Goal: Find specific page/section: Find specific page/section

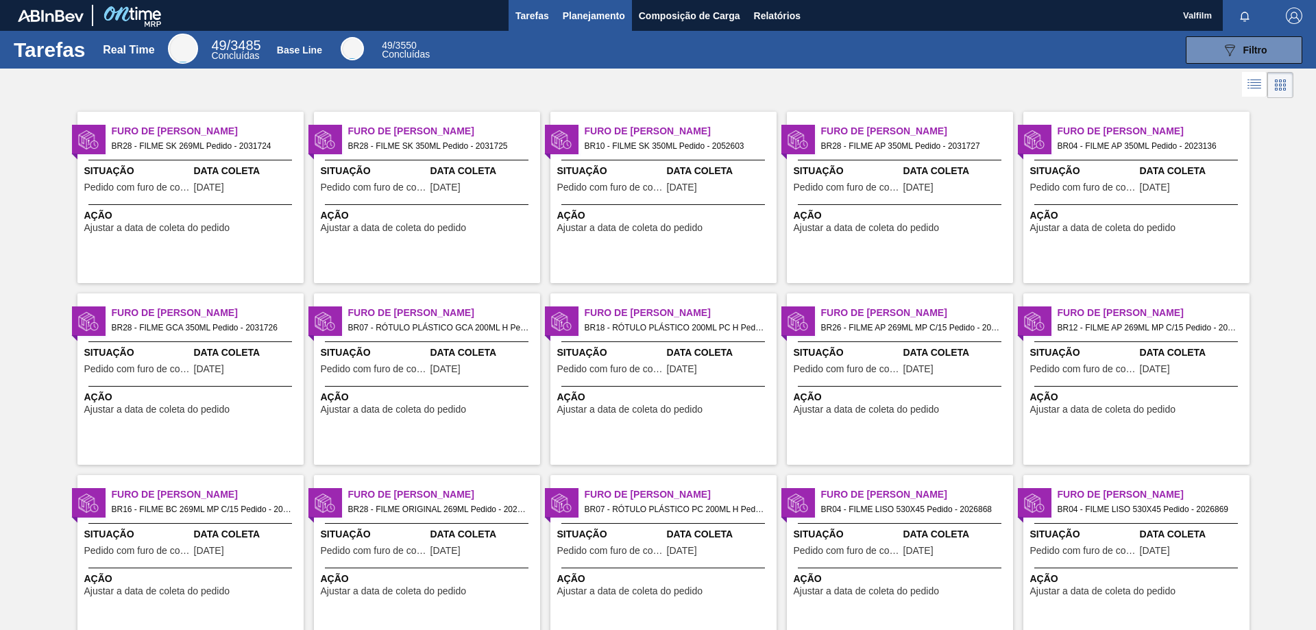
click at [564, 12] on span "Planejamento" at bounding box center [594, 16] width 62 height 16
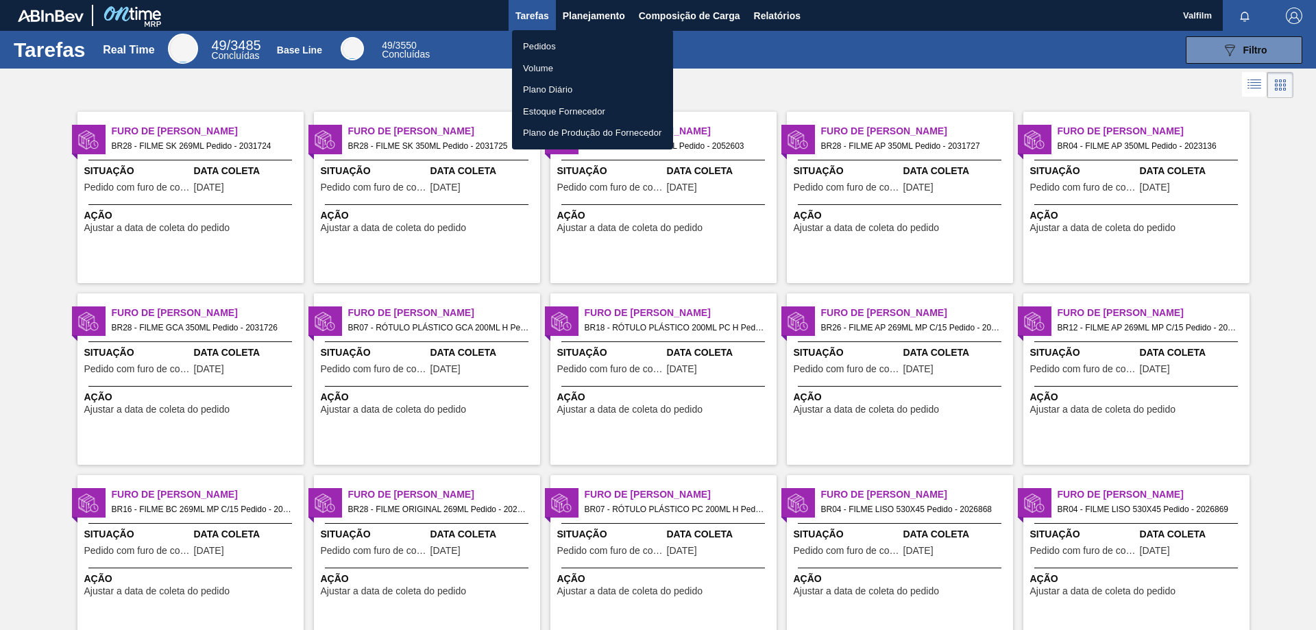
drag, startPoint x: 557, startPoint y: 45, endPoint x: 555, endPoint y: 81, distance: 36.4
click at [557, 45] on li "Pedidos" at bounding box center [592, 47] width 161 height 22
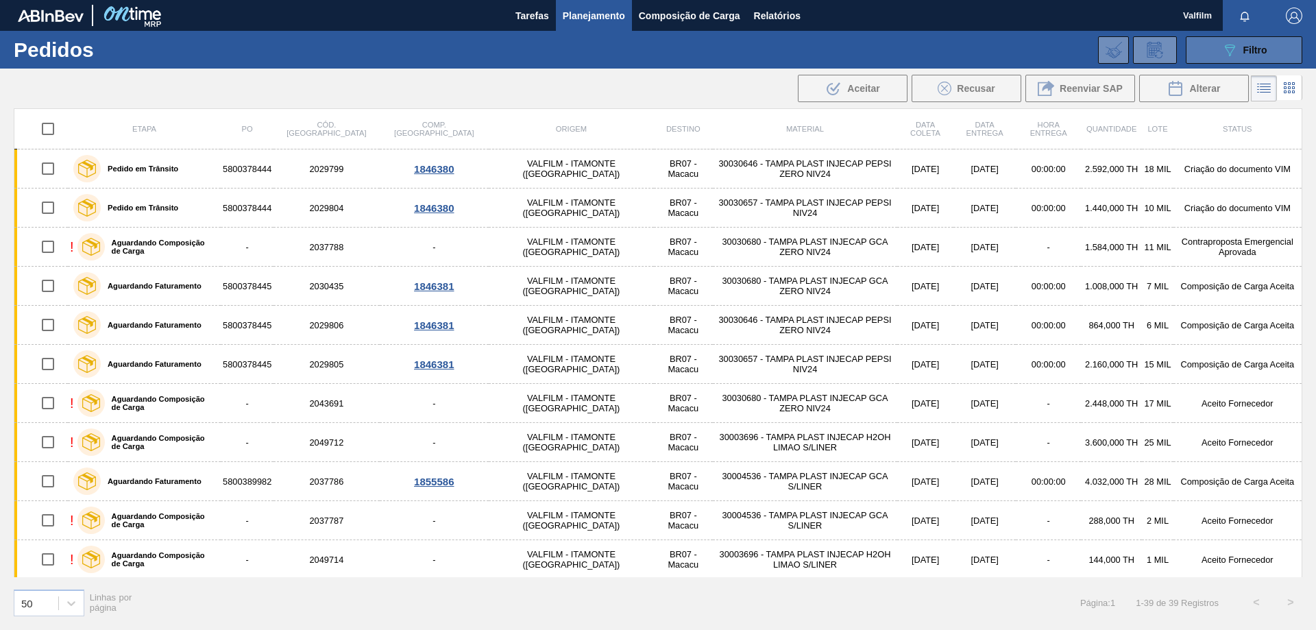
click at [1217, 56] on button "089F7B8B-B2A5-4AFE-B5C0-19BA573D28AC Filtro" at bounding box center [1244, 49] width 117 height 27
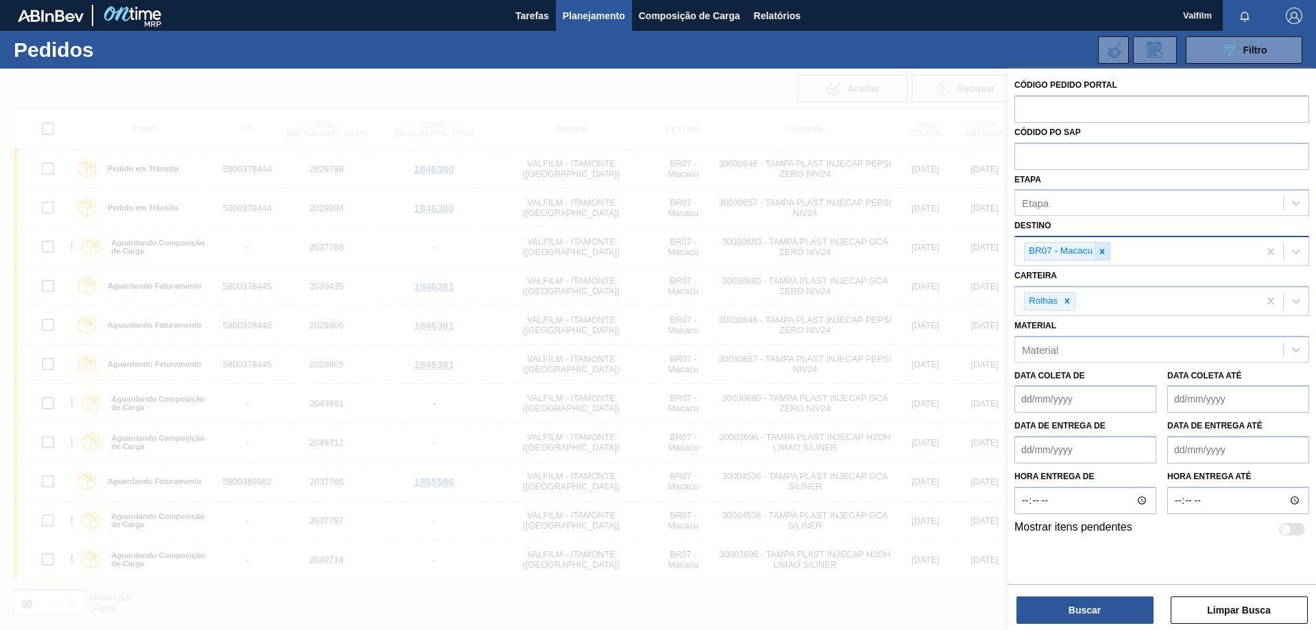
click at [1104, 250] on icon at bounding box center [1102, 251] width 5 height 5
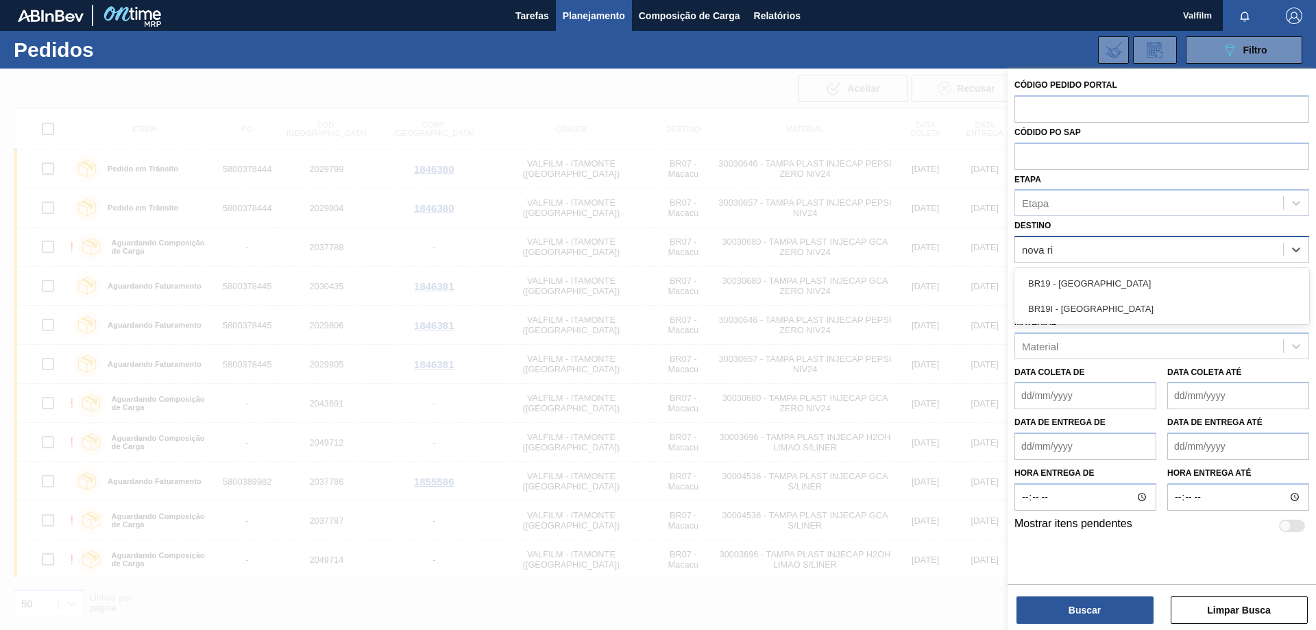
type input "nova rio"
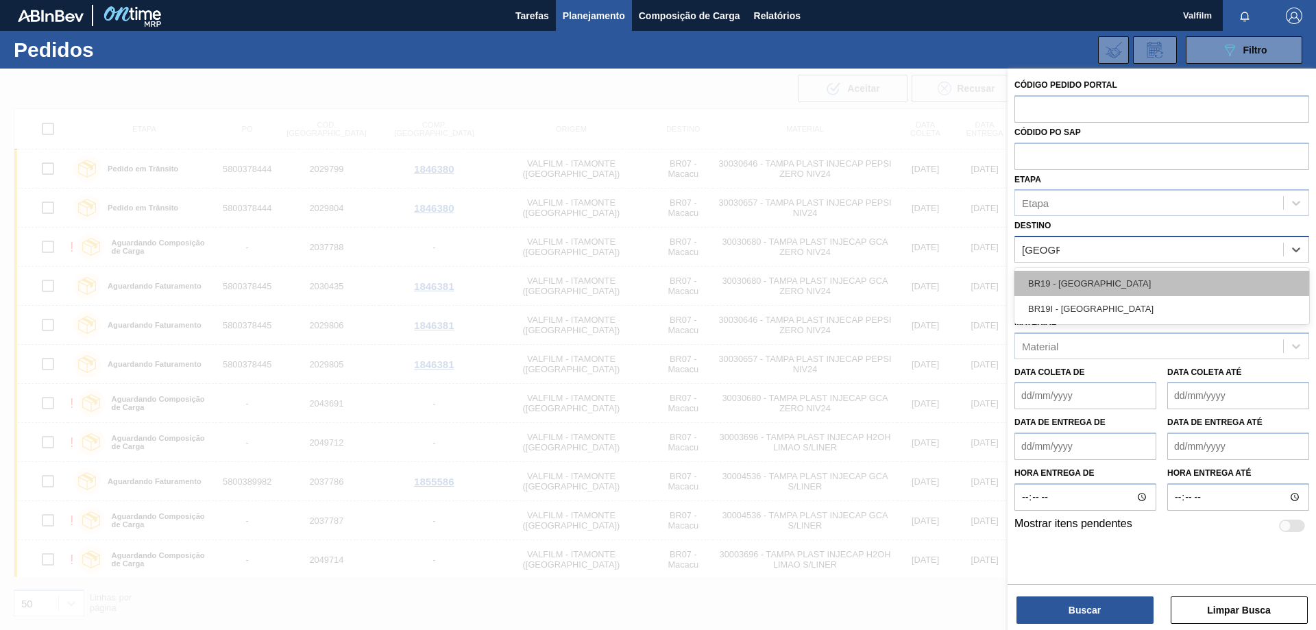
click at [1102, 276] on div "BR19 - [GEOGRAPHIC_DATA]" at bounding box center [1162, 283] width 295 height 25
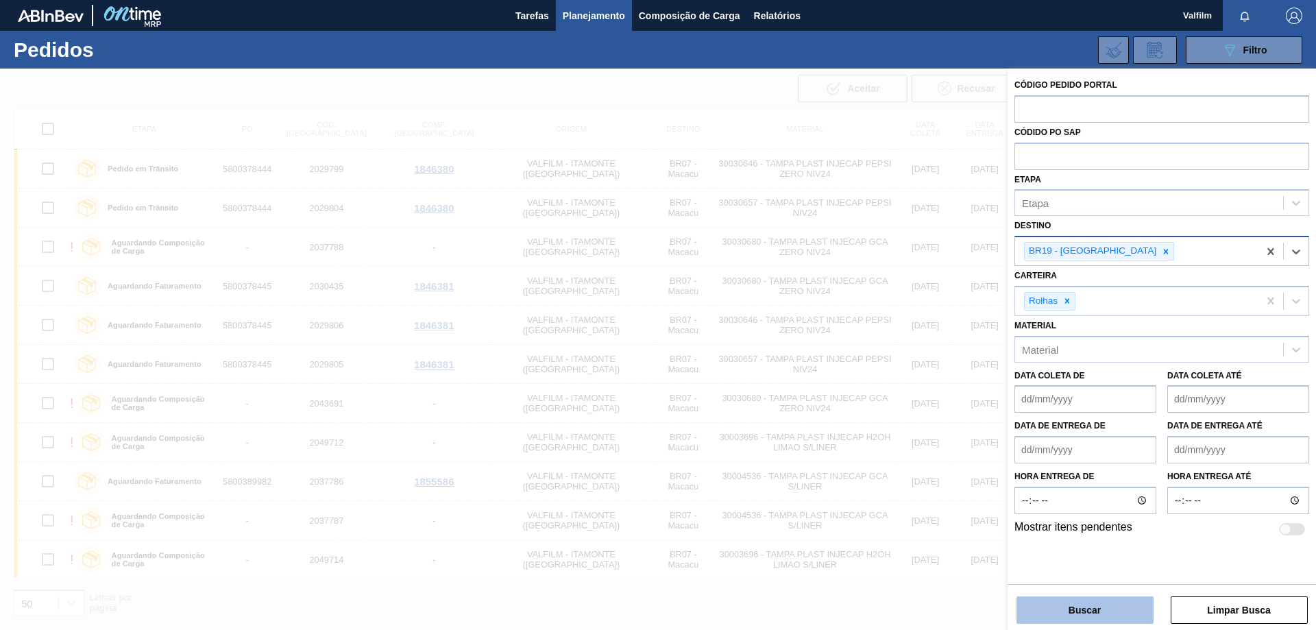
click at [1087, 612] on button "Buscar" at bounding box center [1085, 609] width 137 height 27
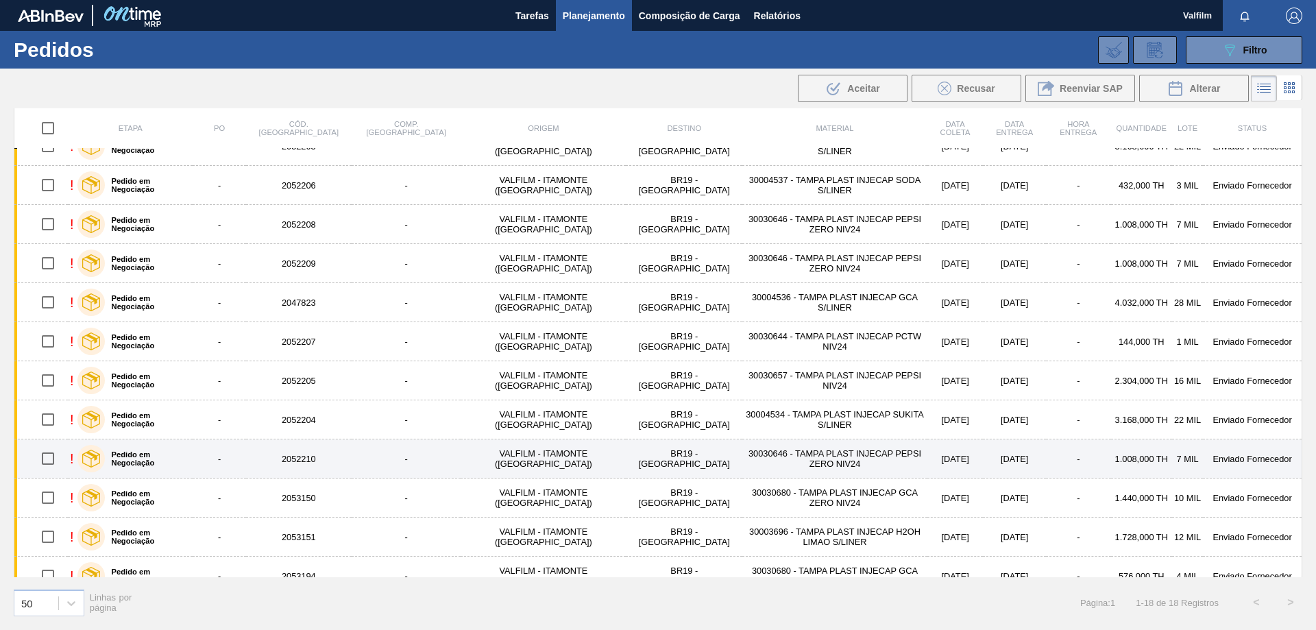
scroll to position [274, 0]
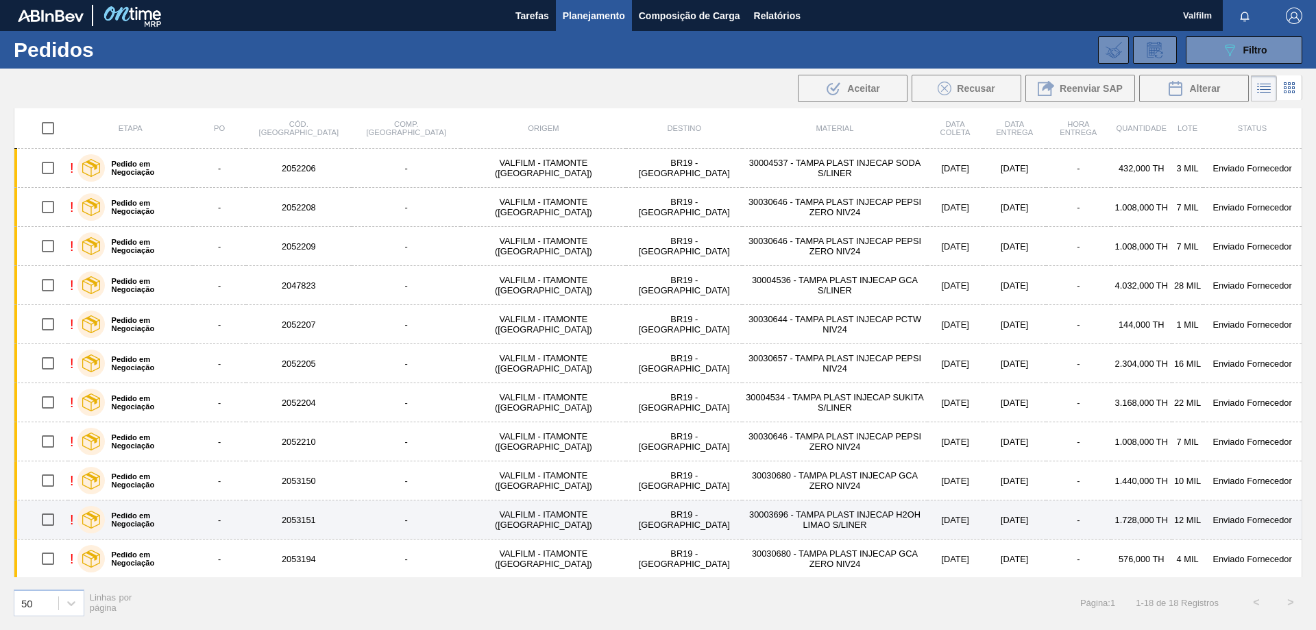
click at [786, 522] on td "30003696 - TAMPA PLAST INJECAP H2OH LIMAO S/LINER" at bounding box center [834, 519] width 185 height 39
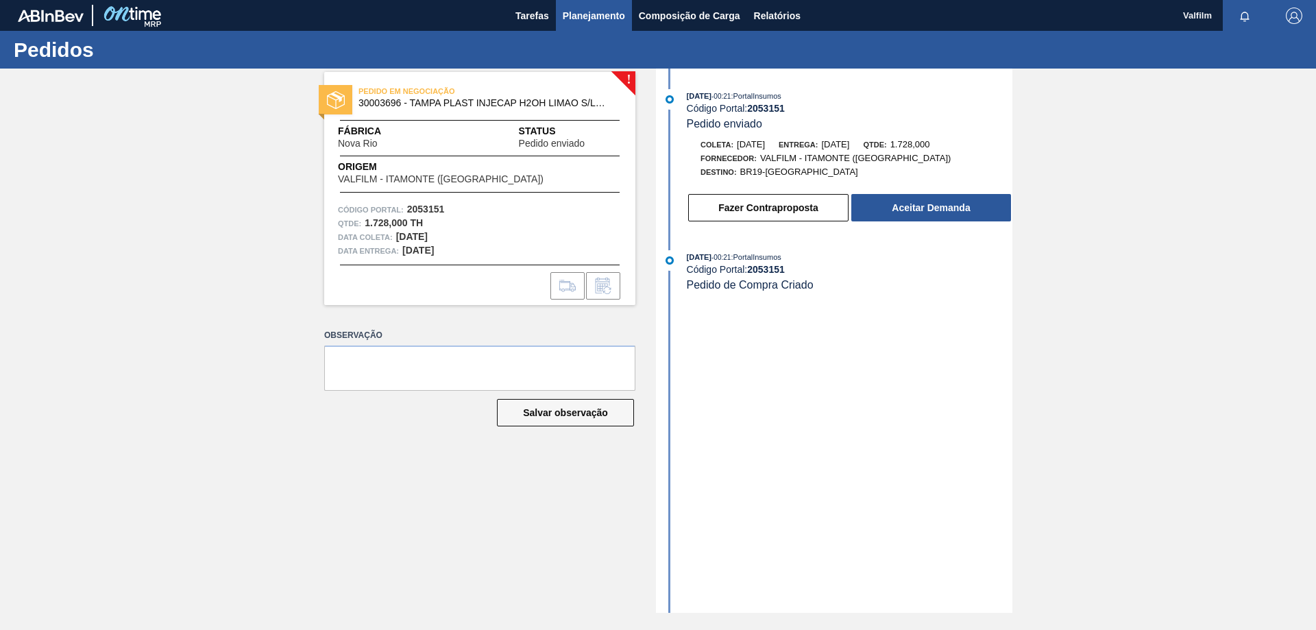
click at [570, 10] on span "Planejamento" at bounding box center [594, 16] width 62 height 16
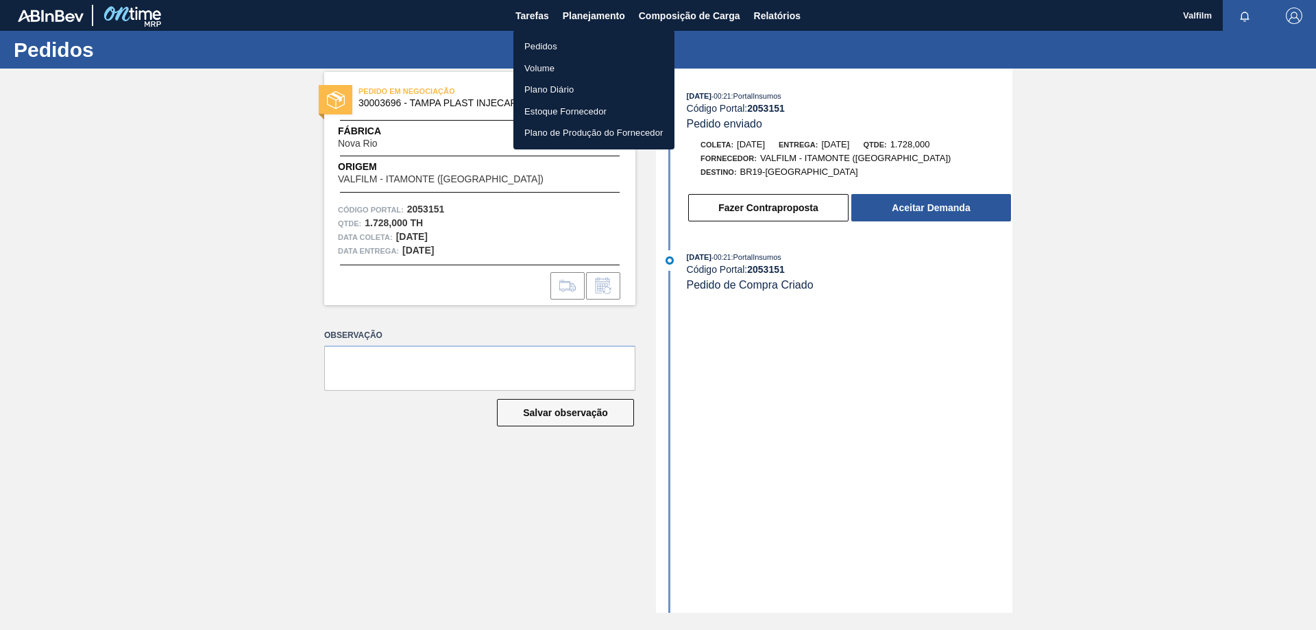
click at [527, 44] on li "Pedidos" at bounding box center [593, 47] width 161 height 22
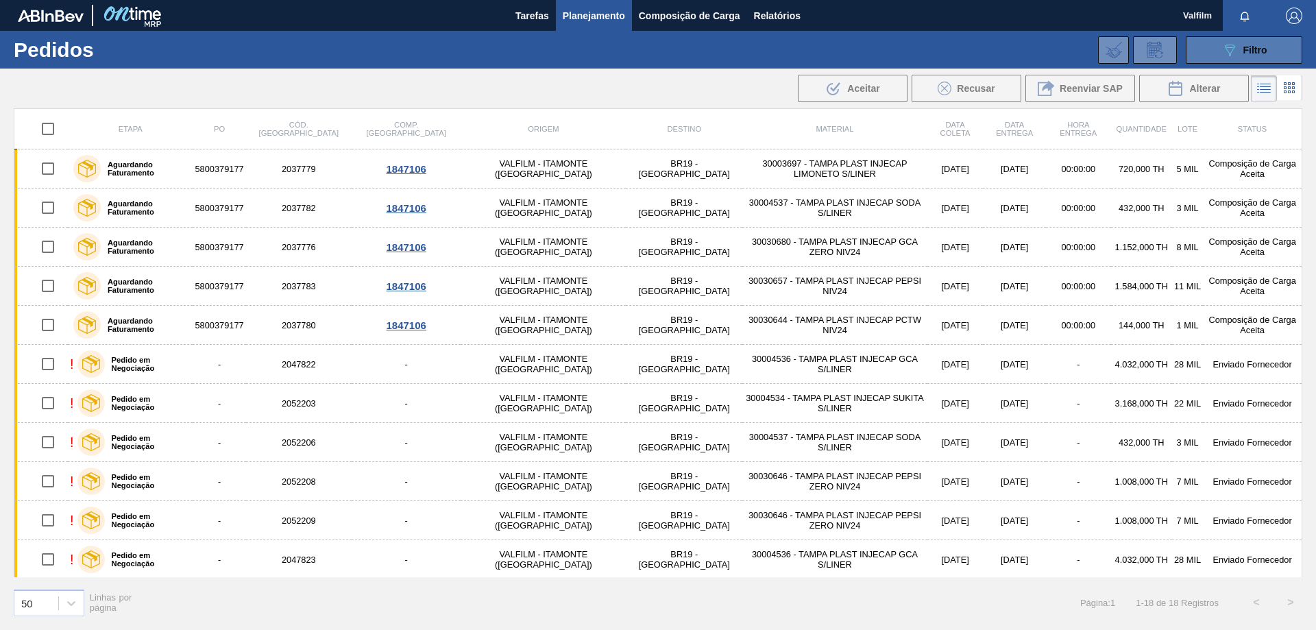
click at [1229, 51] on icon "089F7B8B-B2A5-4AFE-B5C0-19BA573D28AC" at bounding box center [1230, 50] width 16 height 16
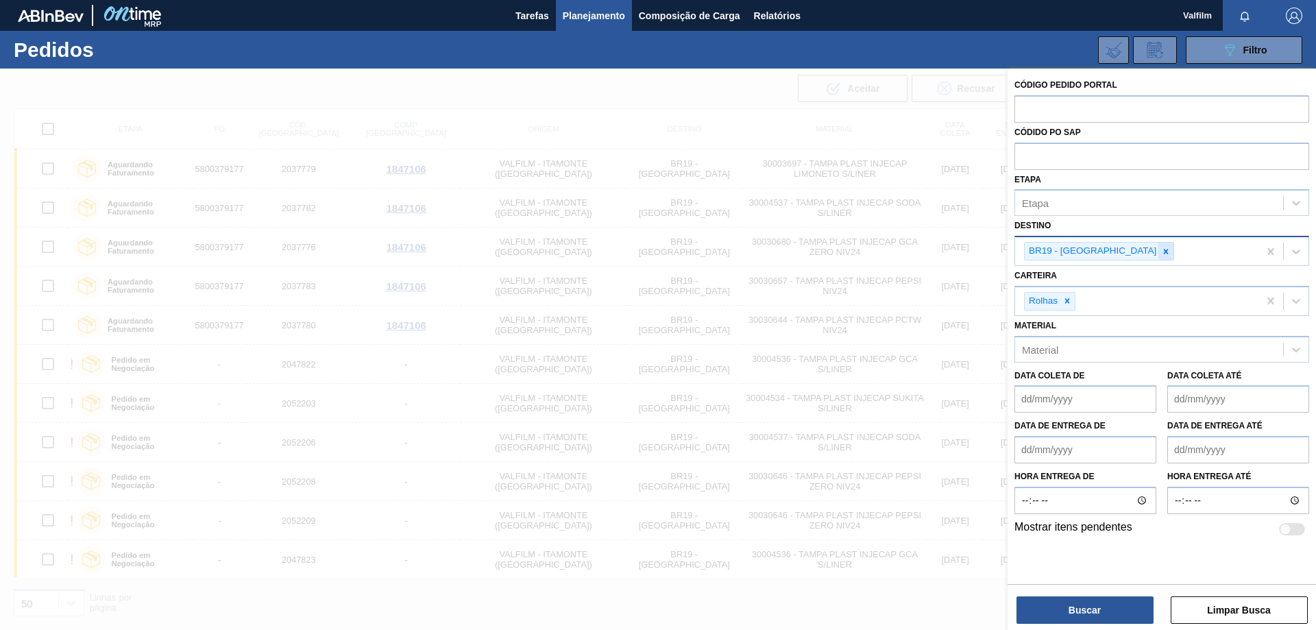
click at [1159, 255] on div at bounding box center [1166, 251] width 15 height 17
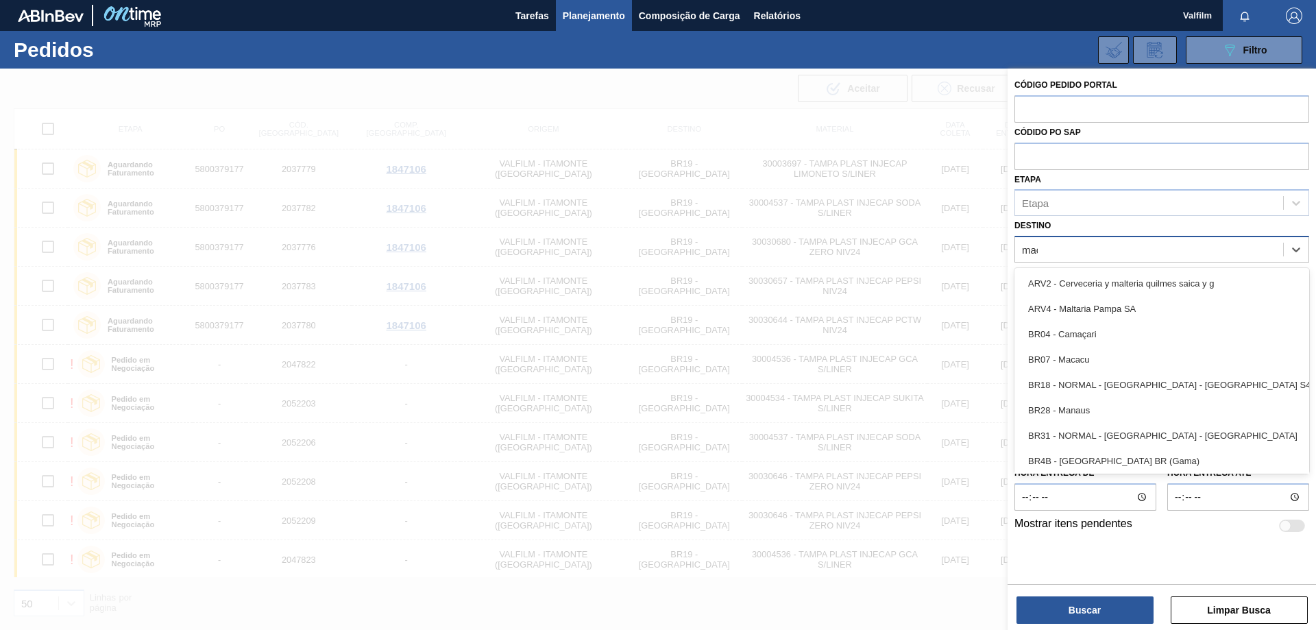
type input "maca"
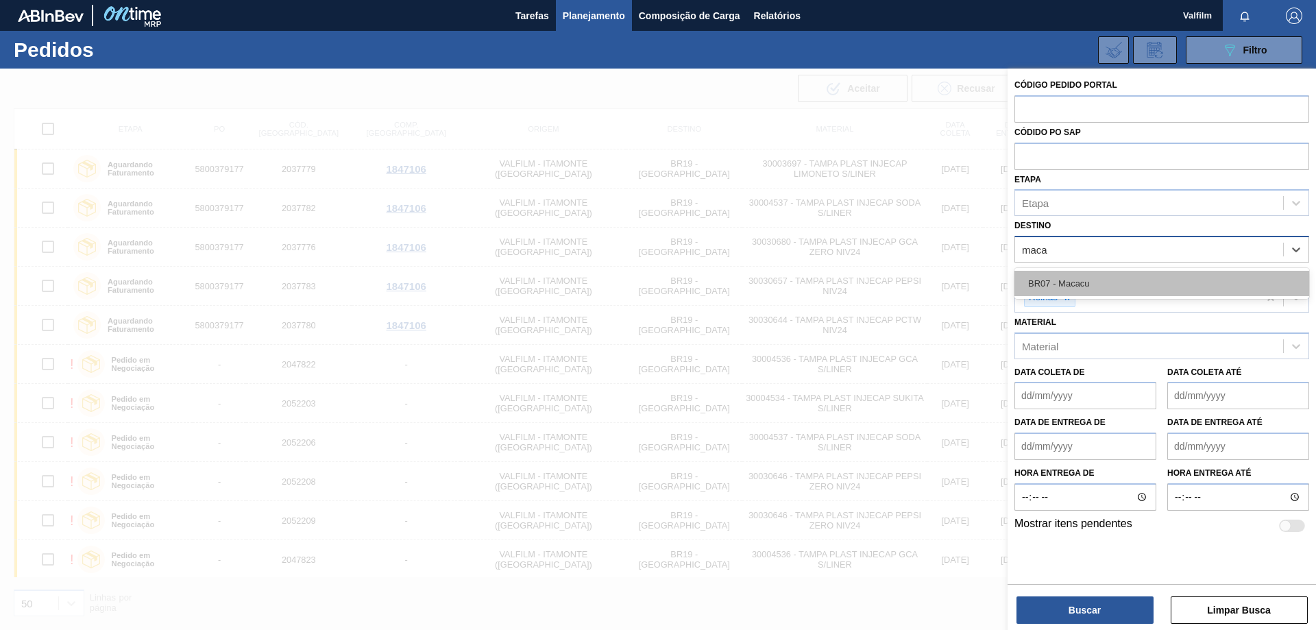
click at [1135, 284] on div "BR07 - Macacu" at bounding box center [1162, 283] width 295 height 25
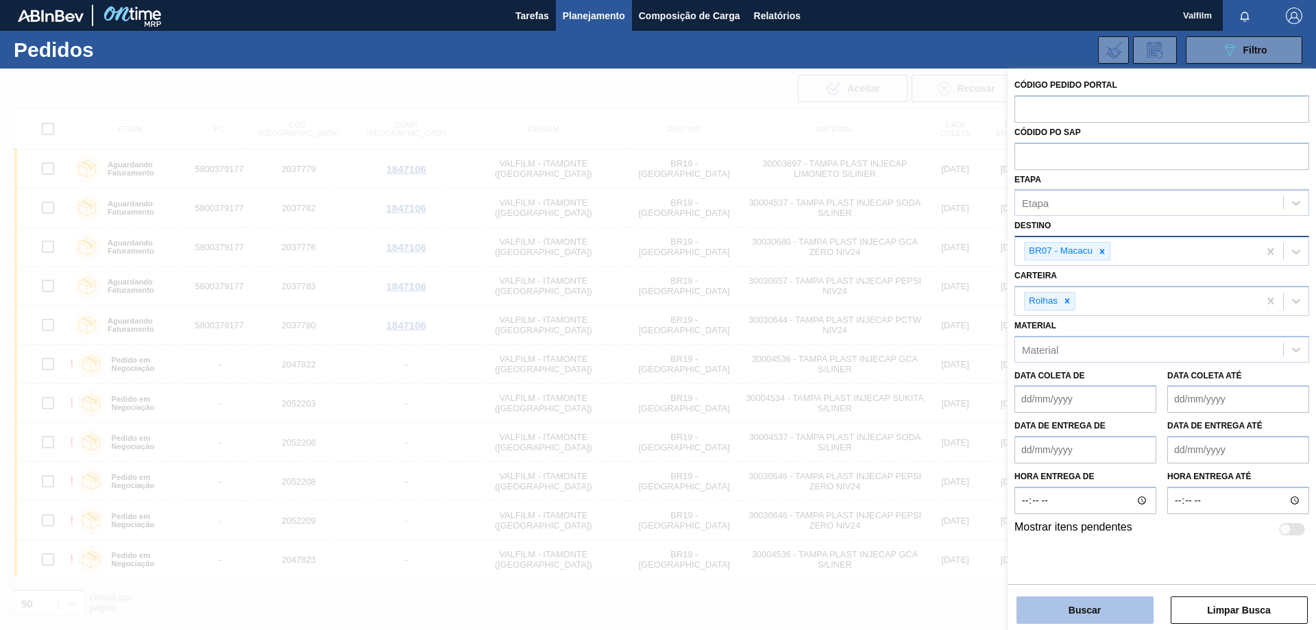
click at [1109, 609] on button "Buscar" at bounding box center [1085, 609] width 137 height 27
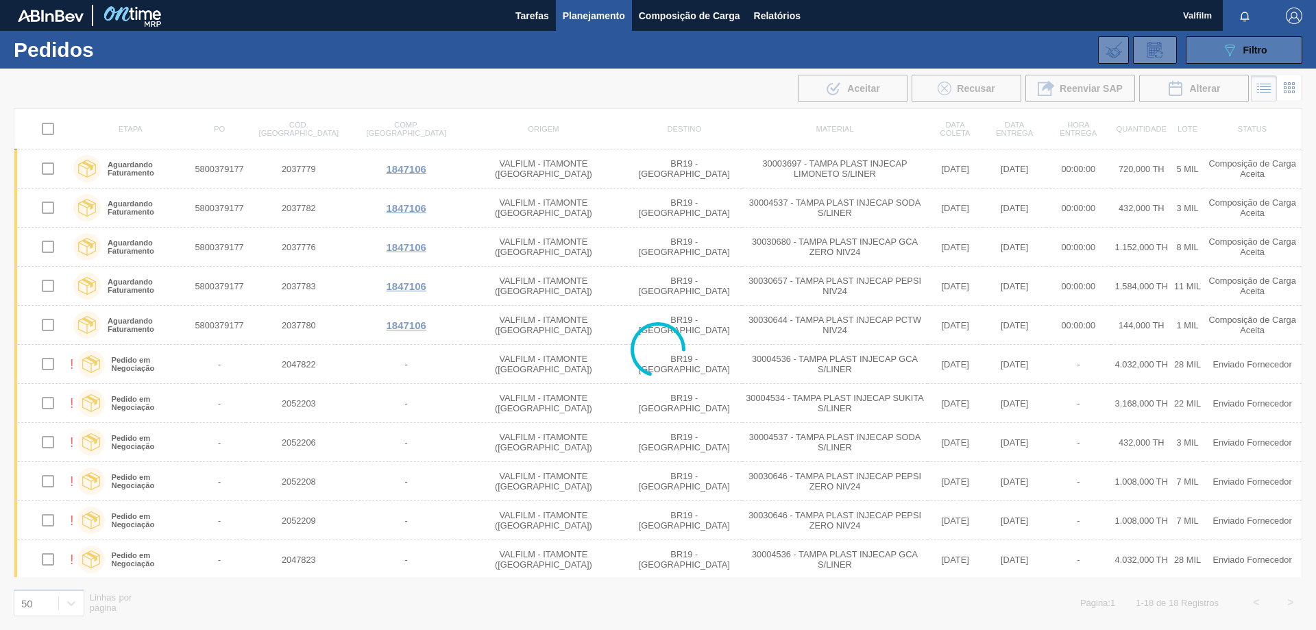
click at [1223, 47] on icon "089F7B8B-B2A5-4AFE-B5C0-19BA573D28AC" at bounding box center [1230, 50] width 16 height 16
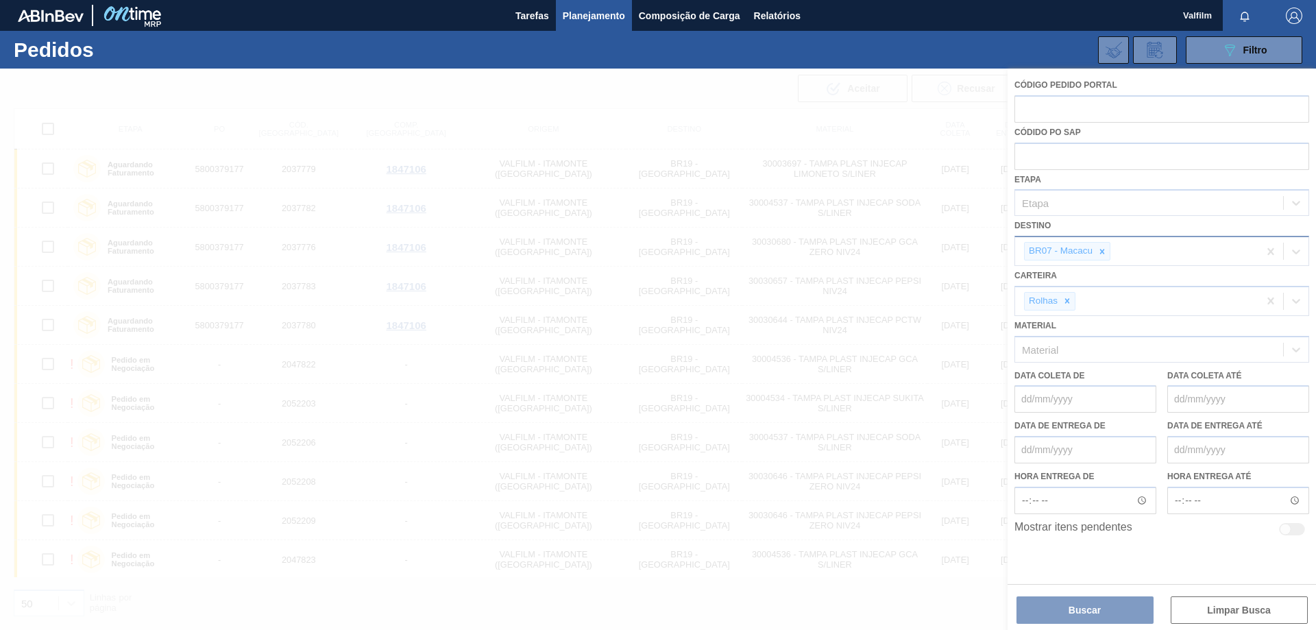
click at [1101, 254] on div at bounding box center [658, 349] width 1316 height 561
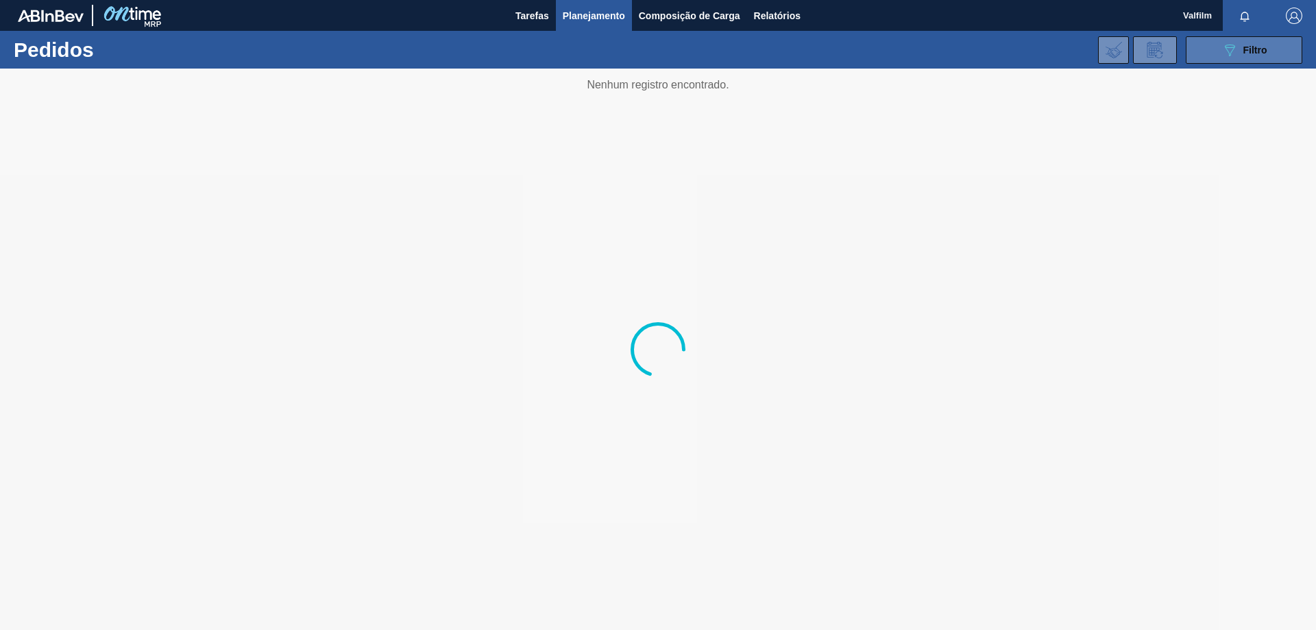
click at [1208, 49] on button "089F7B8B-B2A5-4AFE-B5C0-19BA573D28AC Filtro" at bounding box center [1244, 49] width 117 height 27
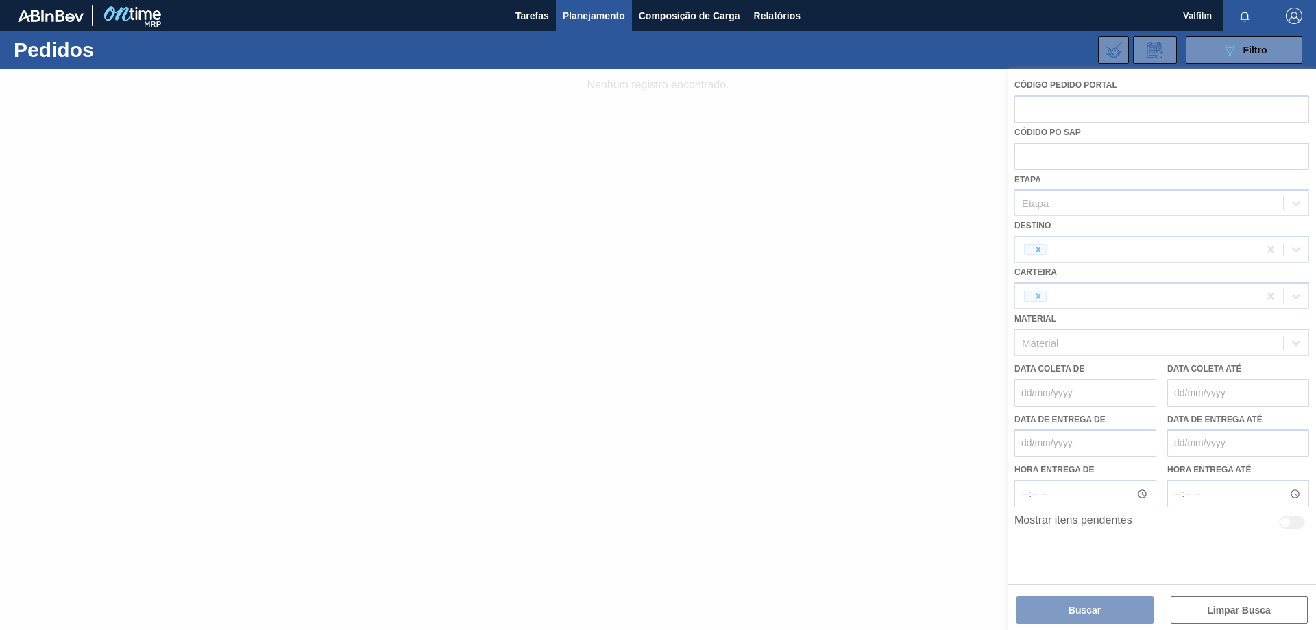
click at [1024, 16] on div "Tarefas Planejamento Composição de Carga Relatórios" at bounding box center [658, 15] width 1316 height 31
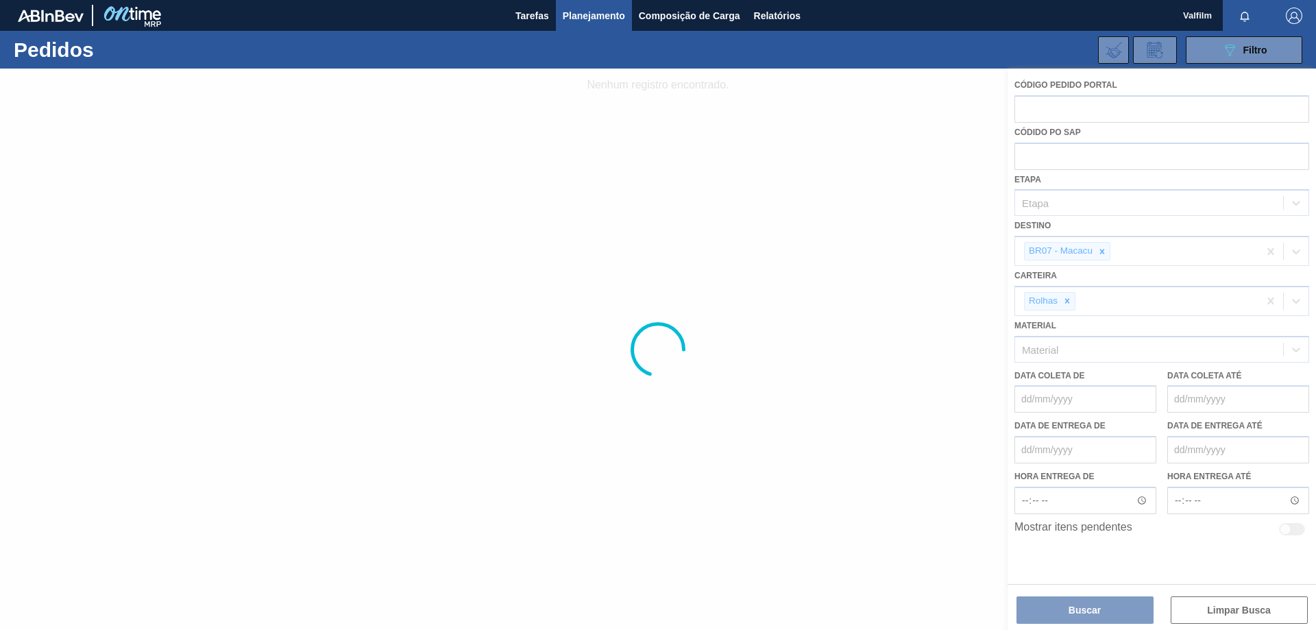
click at [856, 121] on div at bounding box center [658, 349] width 1316 height 561
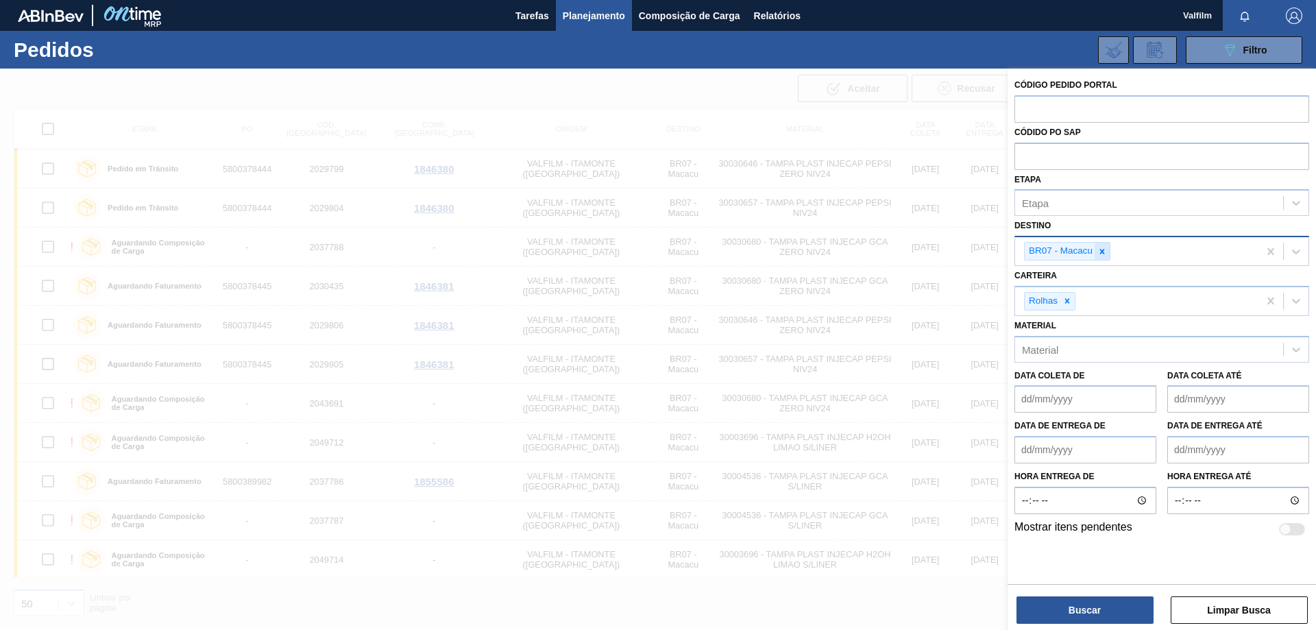
click at [1104, 254] on icon at bounding box center [1102, 251] width 5 height 5
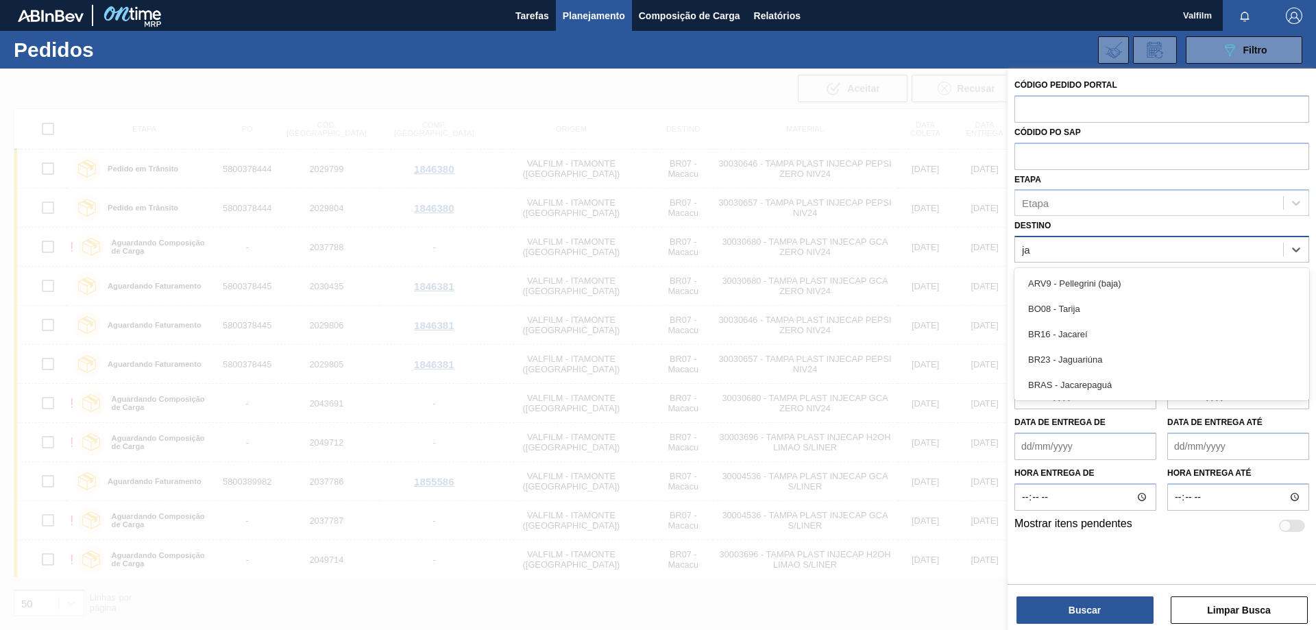
type input "jag"
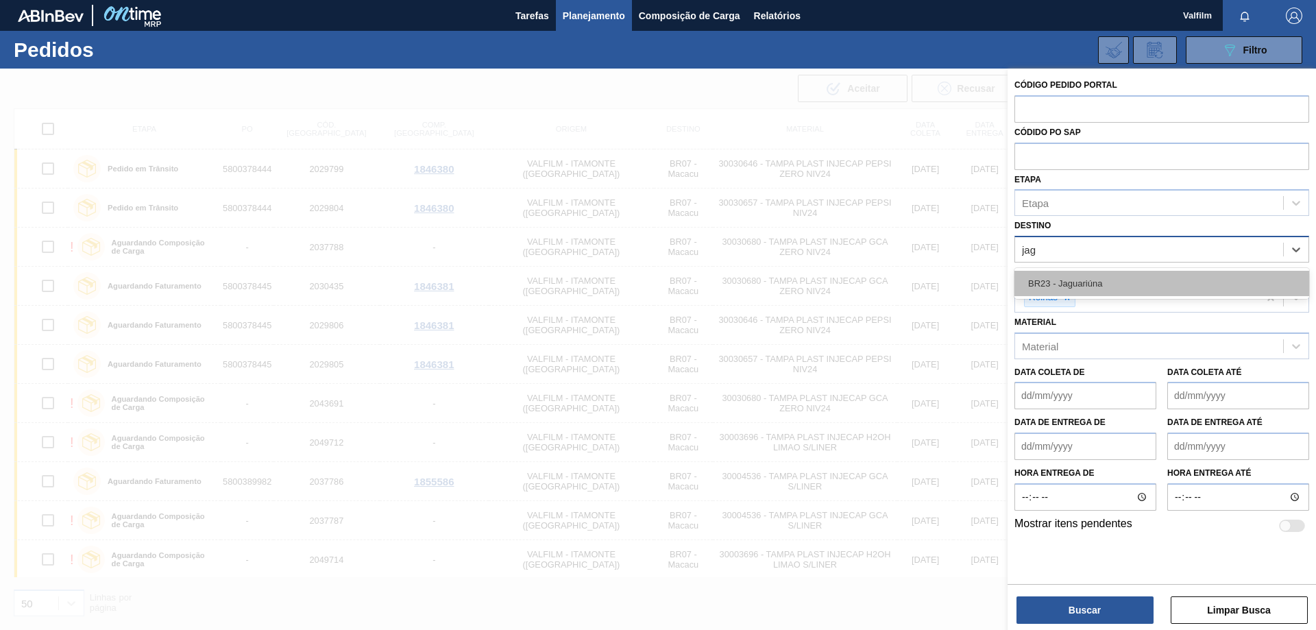
click at [1102, 280] on div "BR23 - Jaguariúna" at bounding box center [1162, 283] width 295 height 25
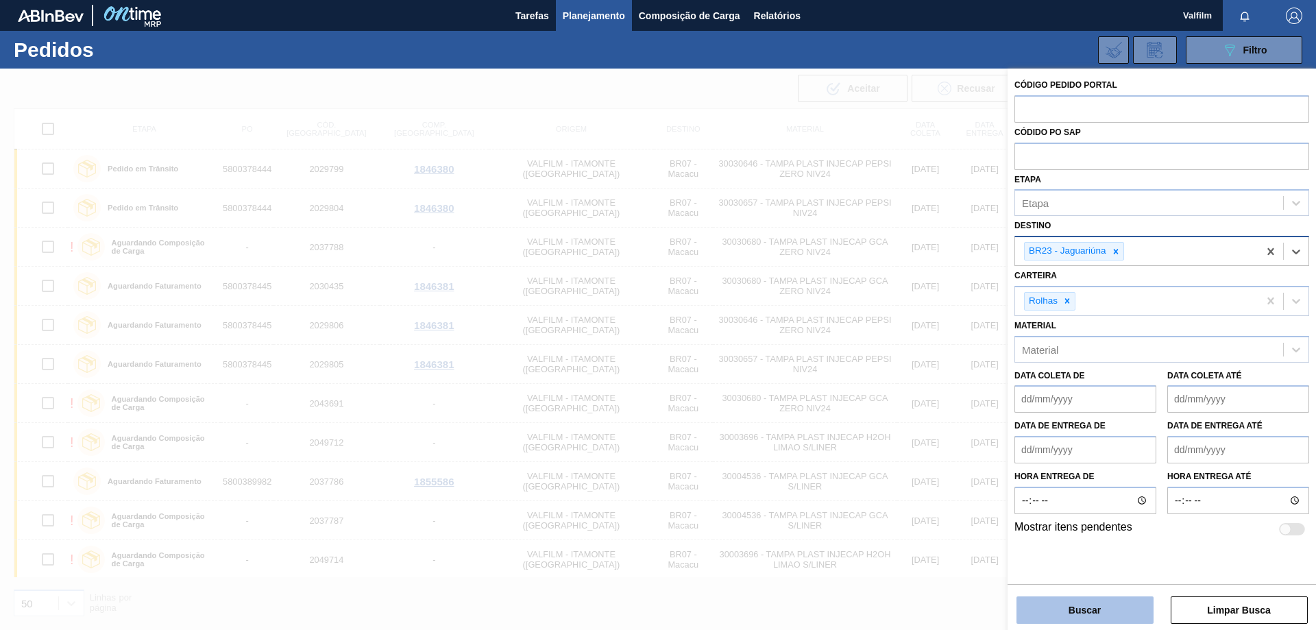
click at [1100, 621] on button "Buscar" at bounding box center [1085, 609] width 137 height 27
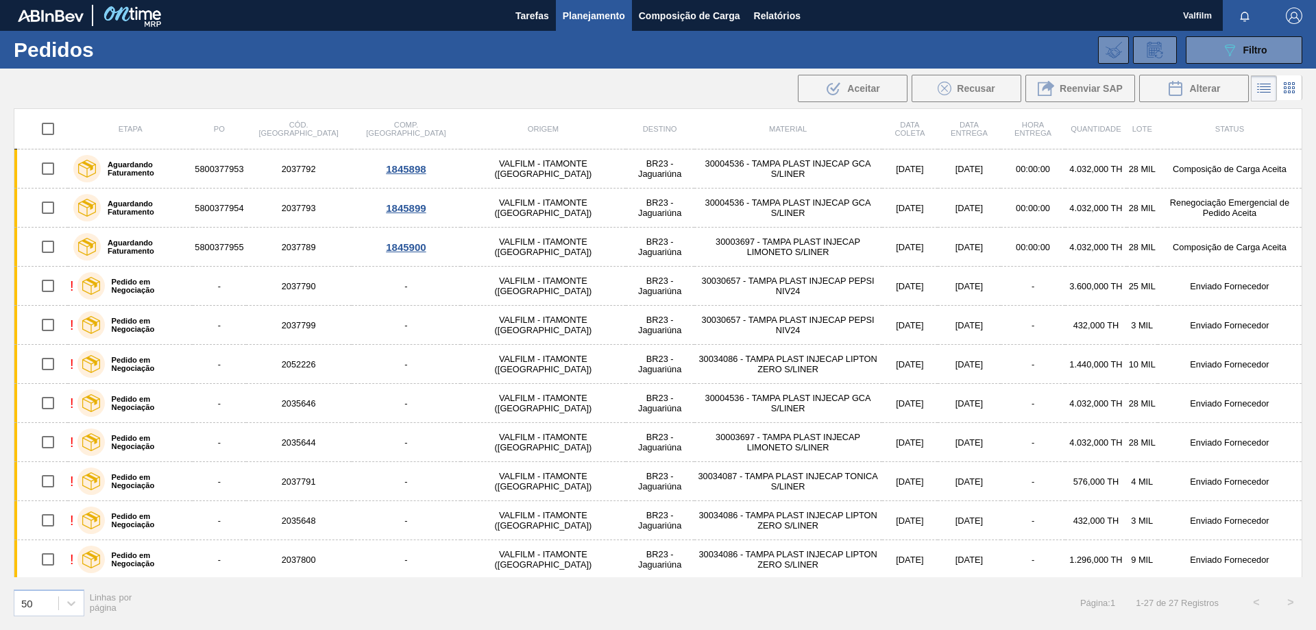
drag, startPoint x: 1255, startPoint y: 55, endPoint x: 1244, endPoint y: 77, distance: 24.8
click at [1255, 55] on span "Filtro" at bounding box center [1256, 50] width 24 height 11
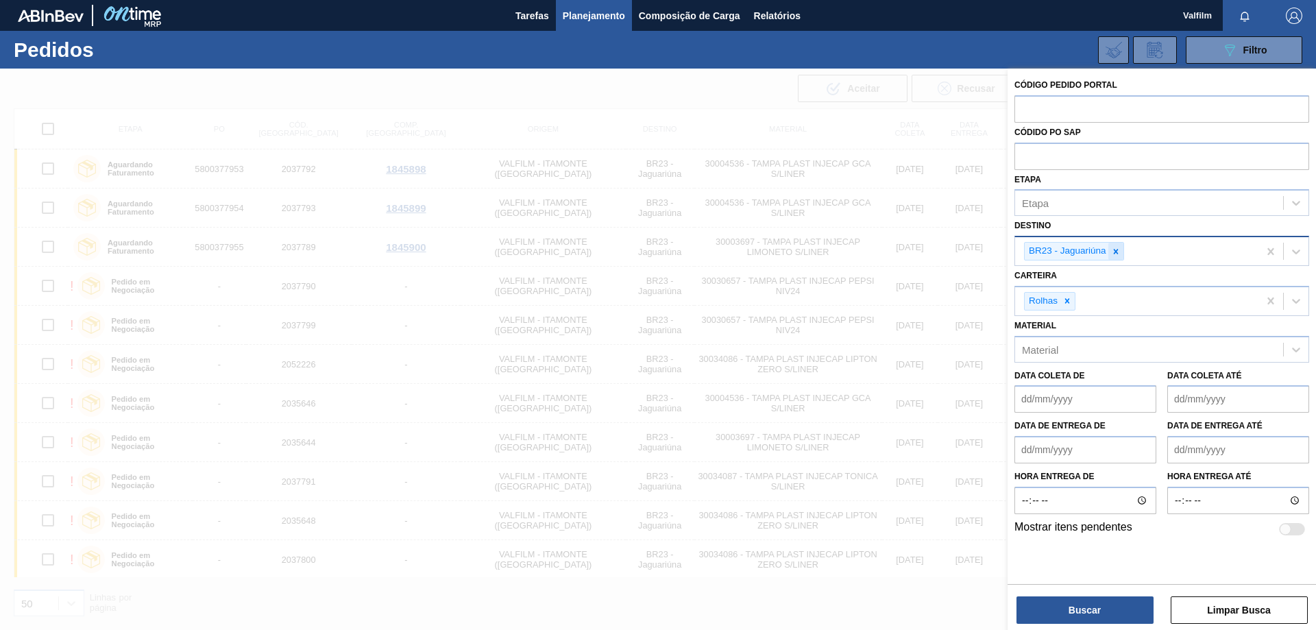
click at [1117, 253] on icon at bounding box center [1115, 251] width 5 height 5
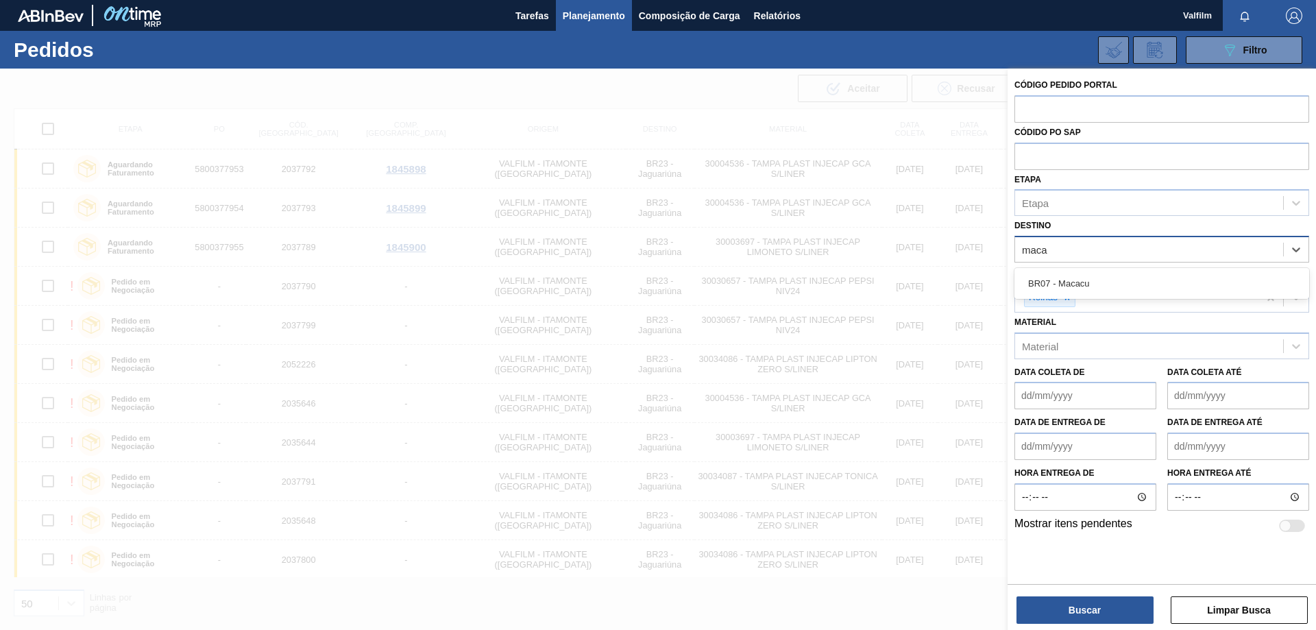
type input "macac"
click at [1120, 282] on div "BR07 - Macacu" at bounding box center [1162, 283] width 295 height 25
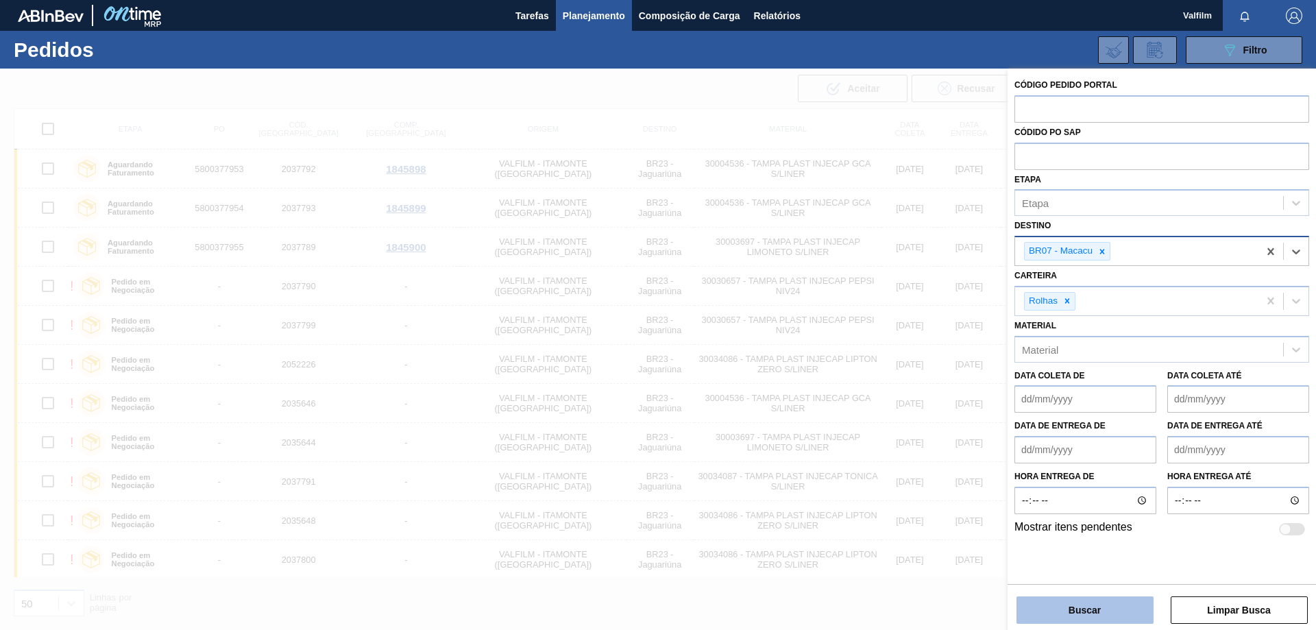
click at [1118, 616] on button "Buscar" at bounding box center [1085, 609] width 137 height 27
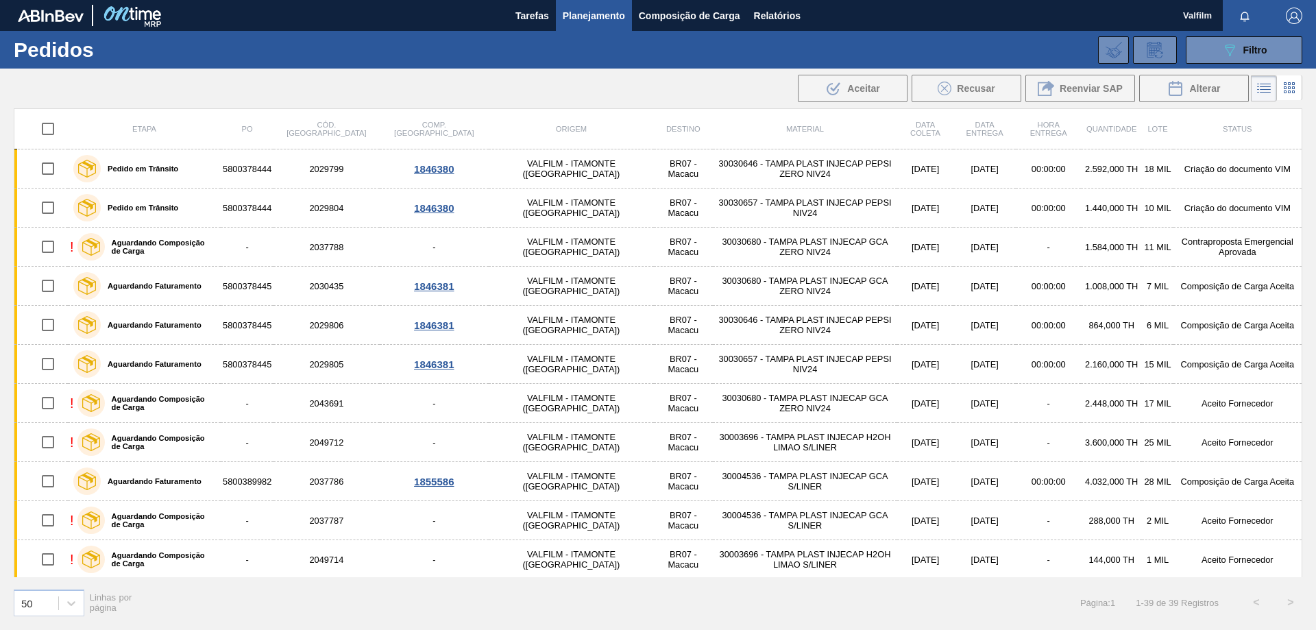
click at [573, 66] on div "089F7B8B-B2A5-4AFE-B5C0-19BA573D28AC Filtro Código Pedido Portal Códido PO SAP …" at bounding box center [764, 49] width 1091 height 41
click at [1228, 57] on icon "089F7B8B-B2A5-4AFE-B5C0-19BA573D28AC" at bounding box center [1230, 50] width 16 height 16
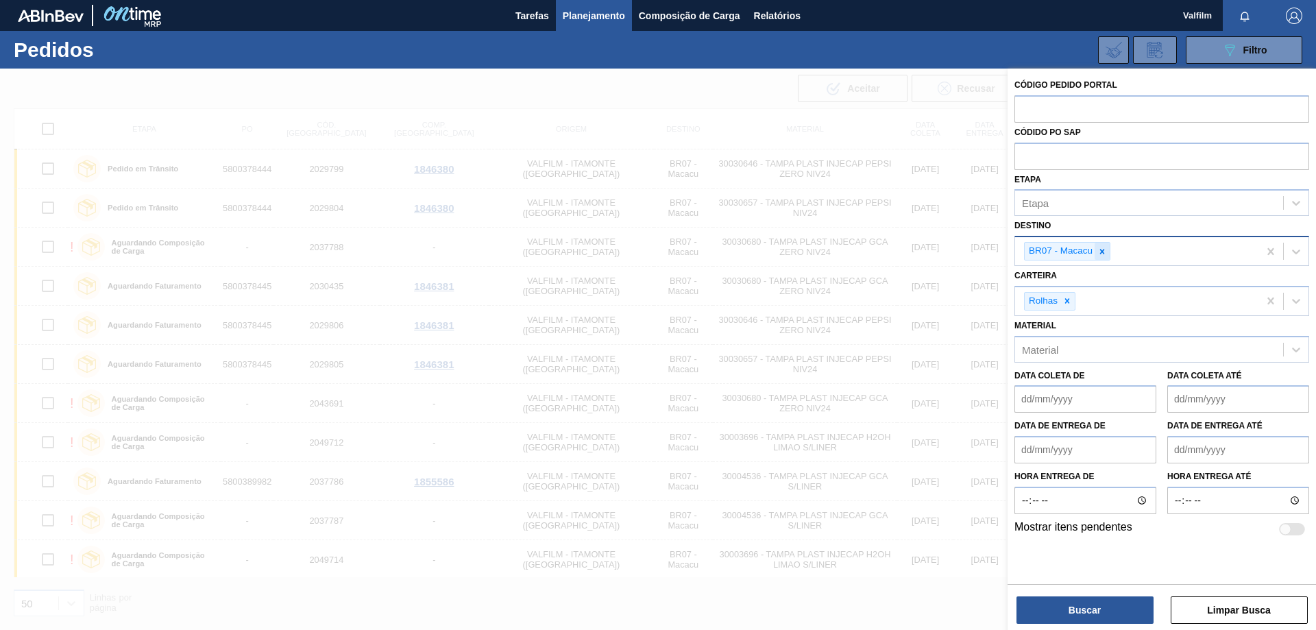
click at [1106, 255] on icon at bounding box center [1103, 252] width 10 height 10
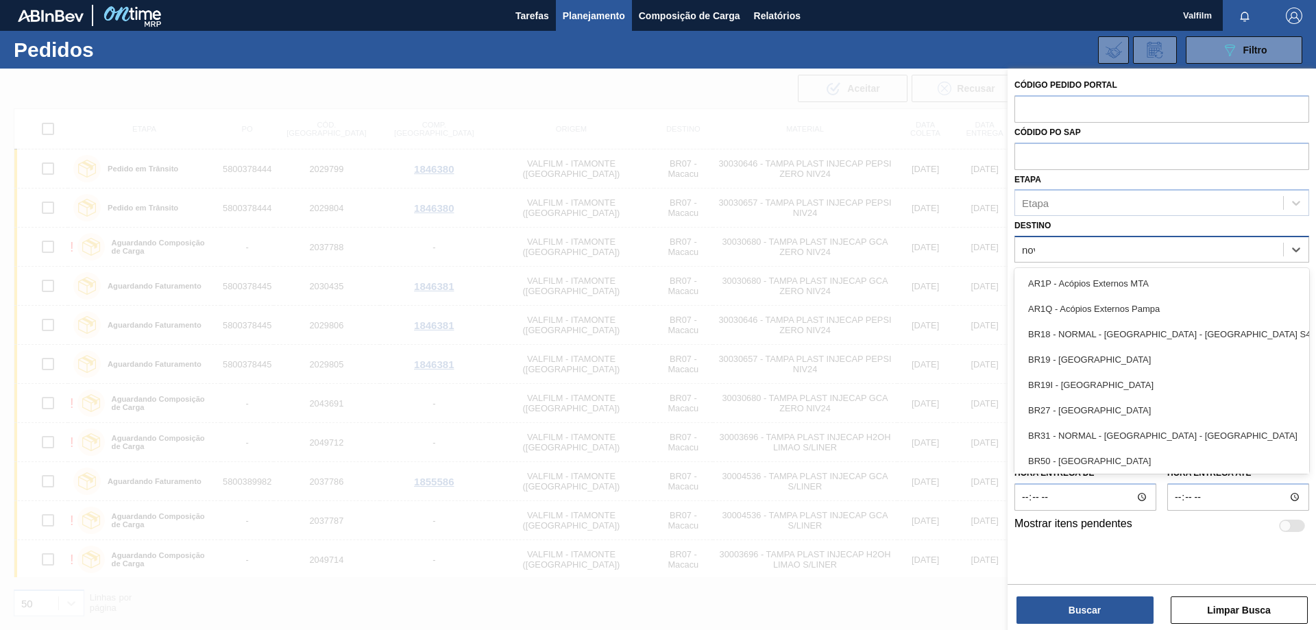
type input "nova"
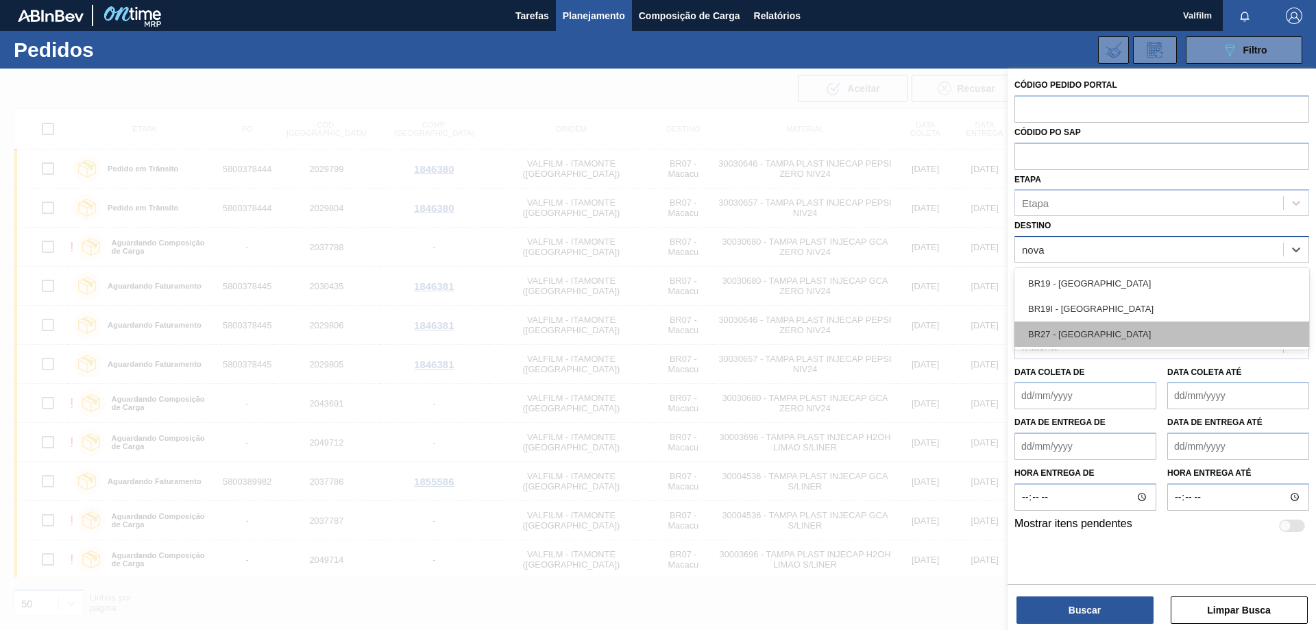
click at [1151, 332] on div "BR27 - [GEOGRAPHIC_DATA]" at bounding box center [1162, 334] width 295 height 25
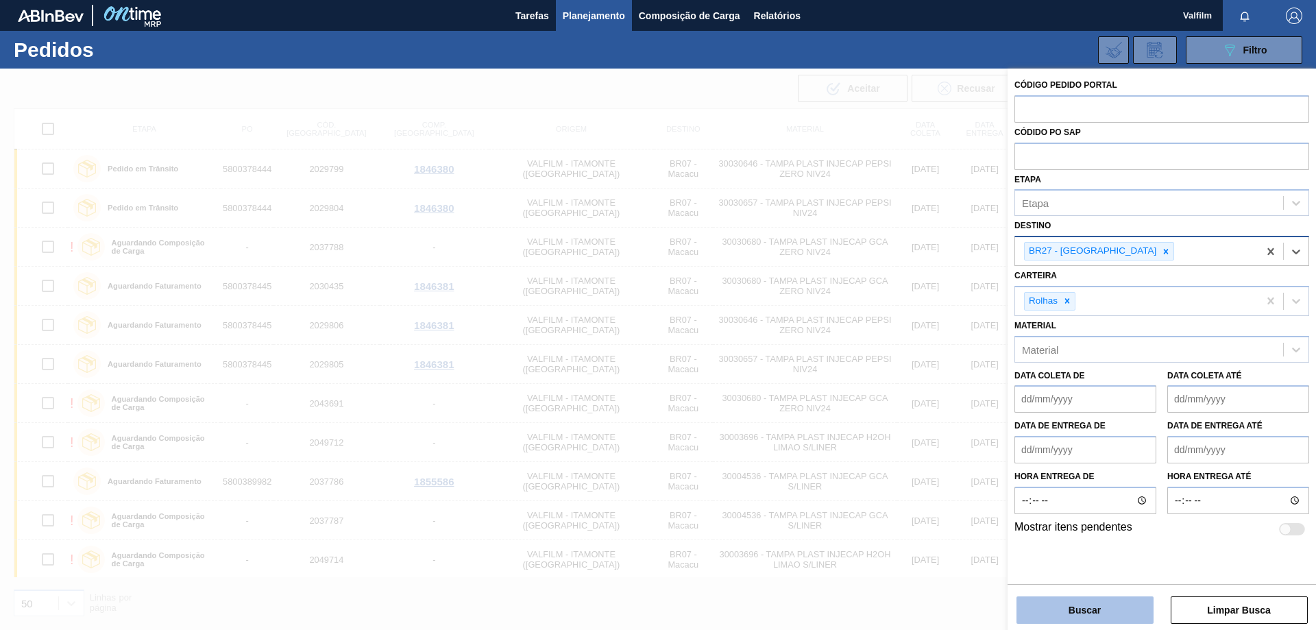
click at [1113, 616] on button "Buscar" at bounding box center [1085, 609] width 137 height 27
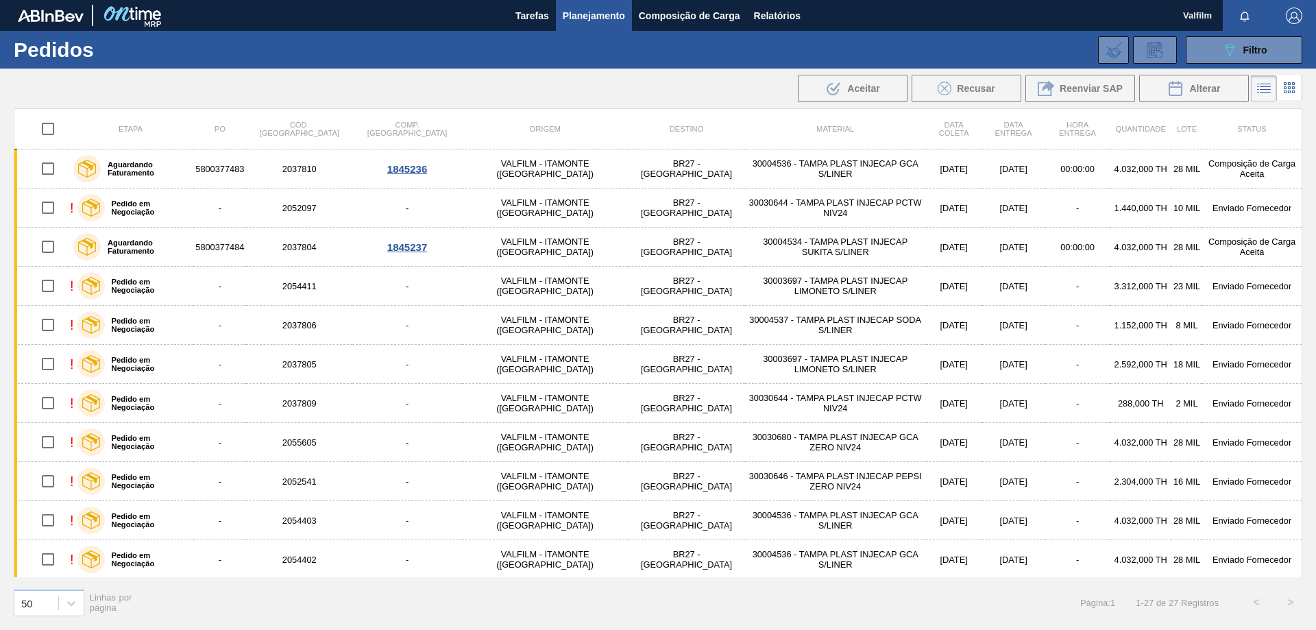
click at [668, 87] on div ".b{fill:var(--color-action-default)} Aceitar Recusar Reenviar SAP Alterar" at bounding box center [658, 88] width 1316 height 33
click at [1207, 56] on button "089F7B8B-B2A5-4AFE-B5C0-19BA573D28AC Filtro" at bounding box center [1244, 49] width 117 height 27
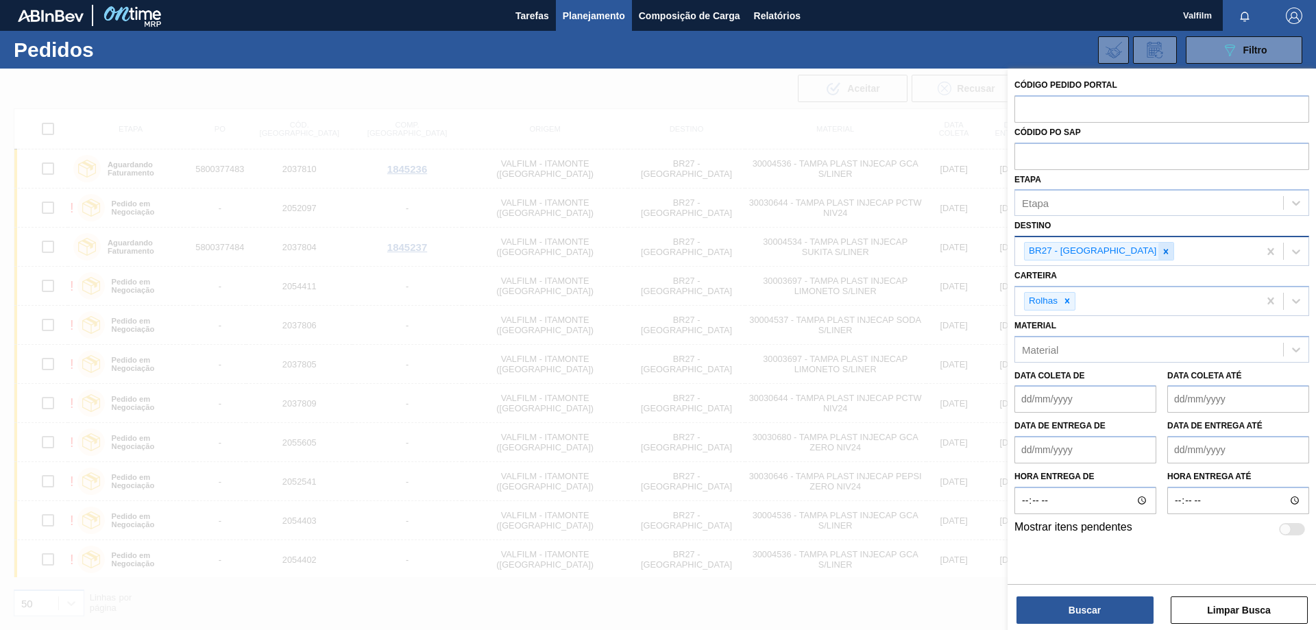
click at [1161, 252] on icon at bounding box center [1166, 252] width 10 height 10
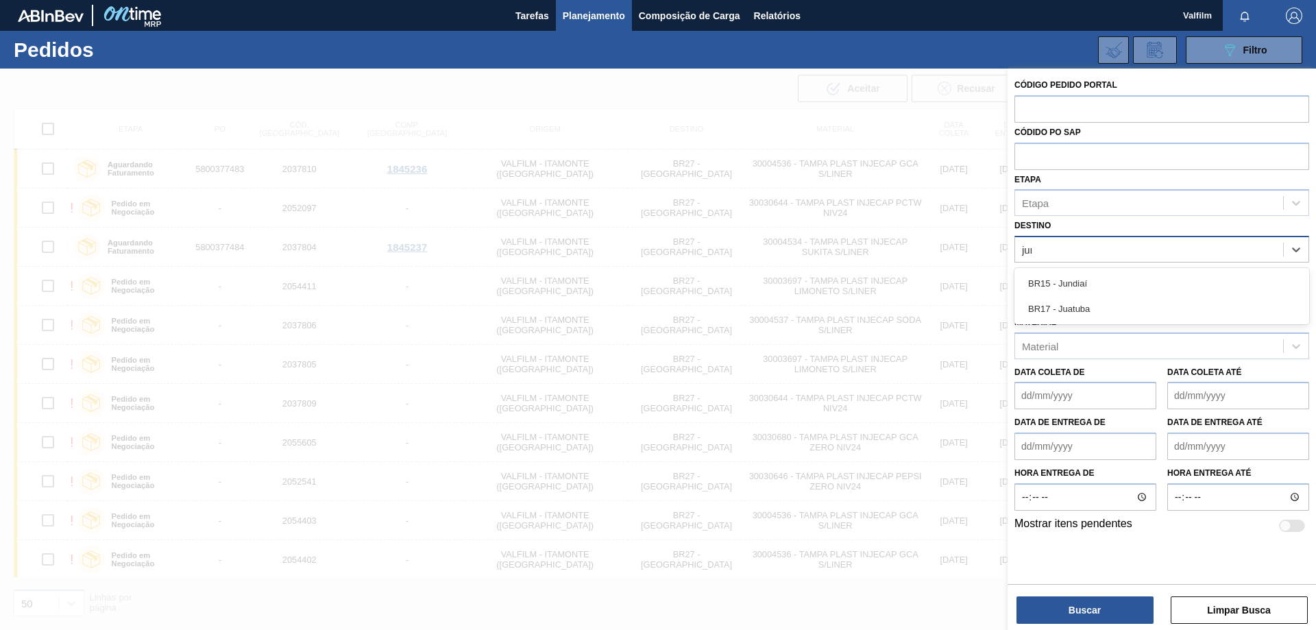
type input "jund"
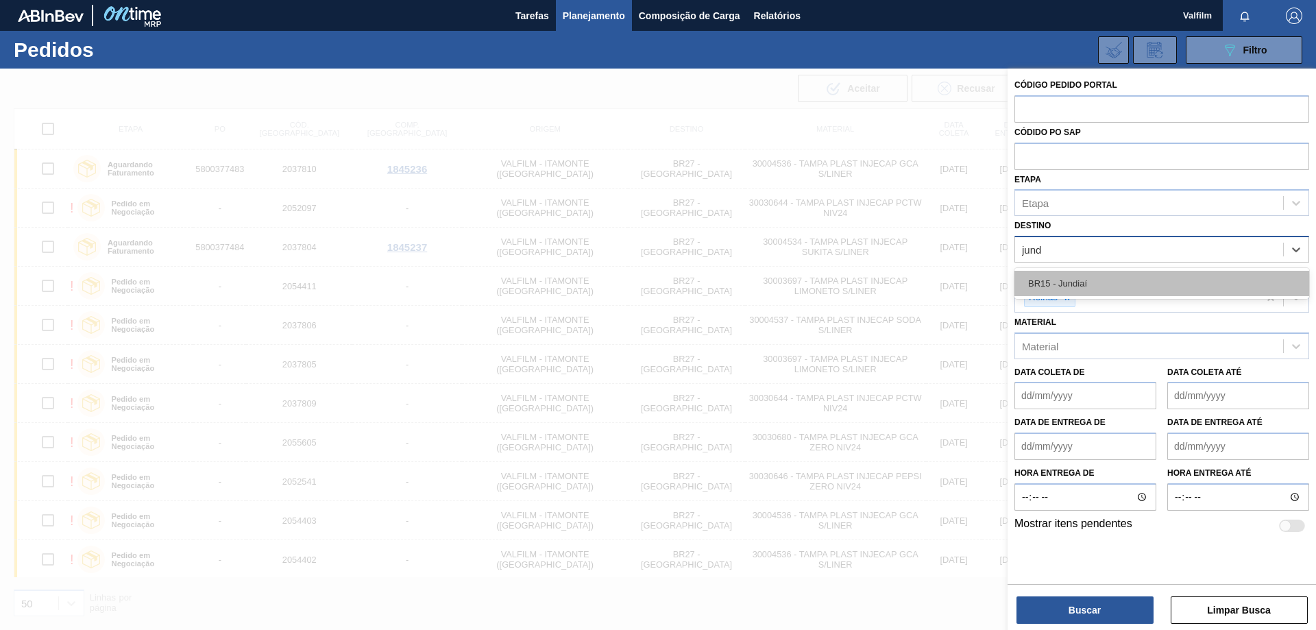
click at [1139, 284] on div "BR15 - Jundiaí" at bounding box center [1162, 283] width 295 height 25
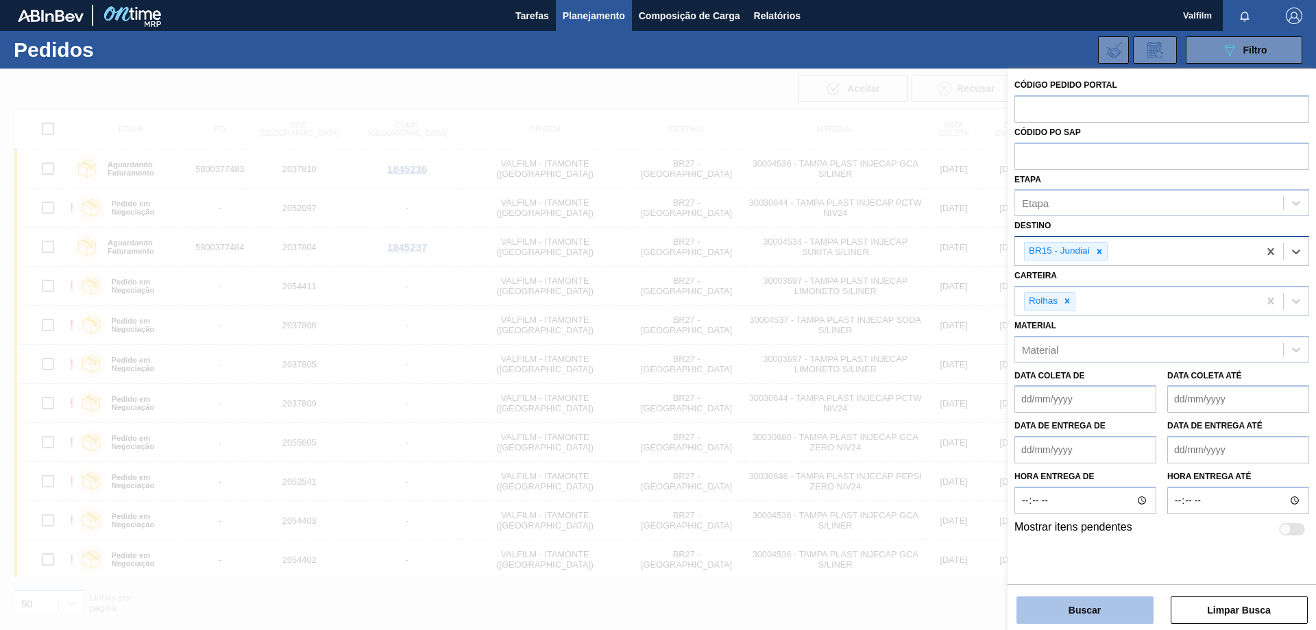
click at [1119, 622] on button "Buscar" at bounding box center [1085, 609] width 137 height 27
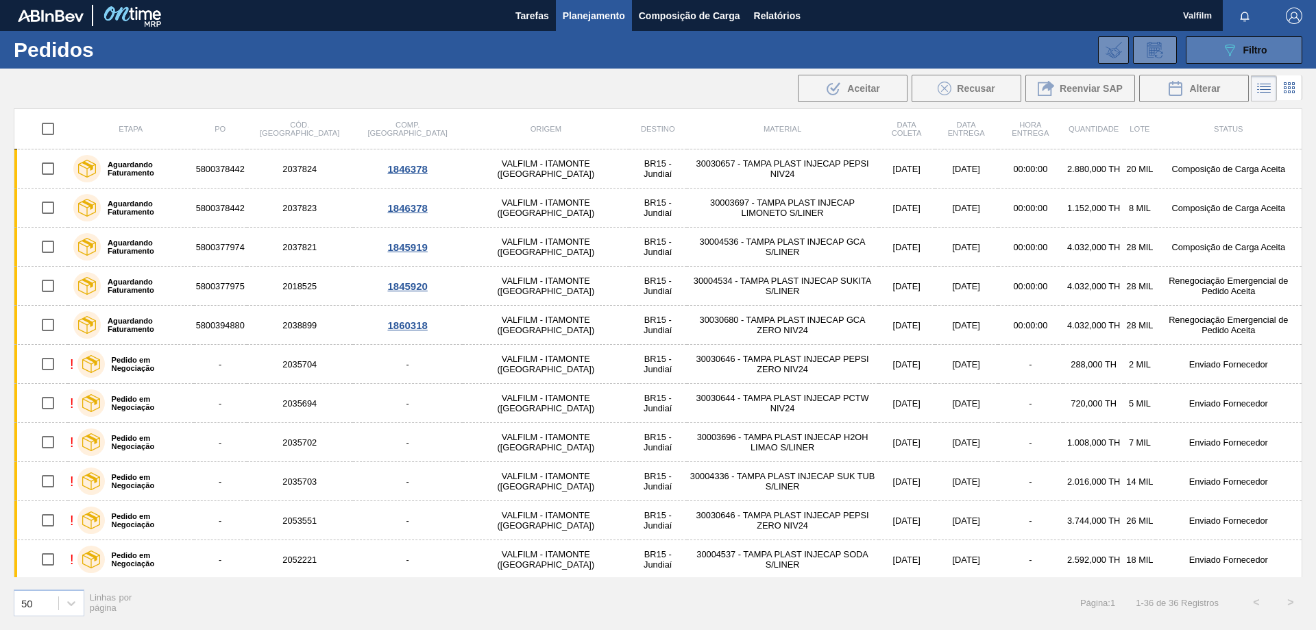
click at [1237, 47] on icon "089F7B8B-B2A5-4AFE-B5C0-19BA573D28AC" at bounding box center [1230, 50] width 16 height 16
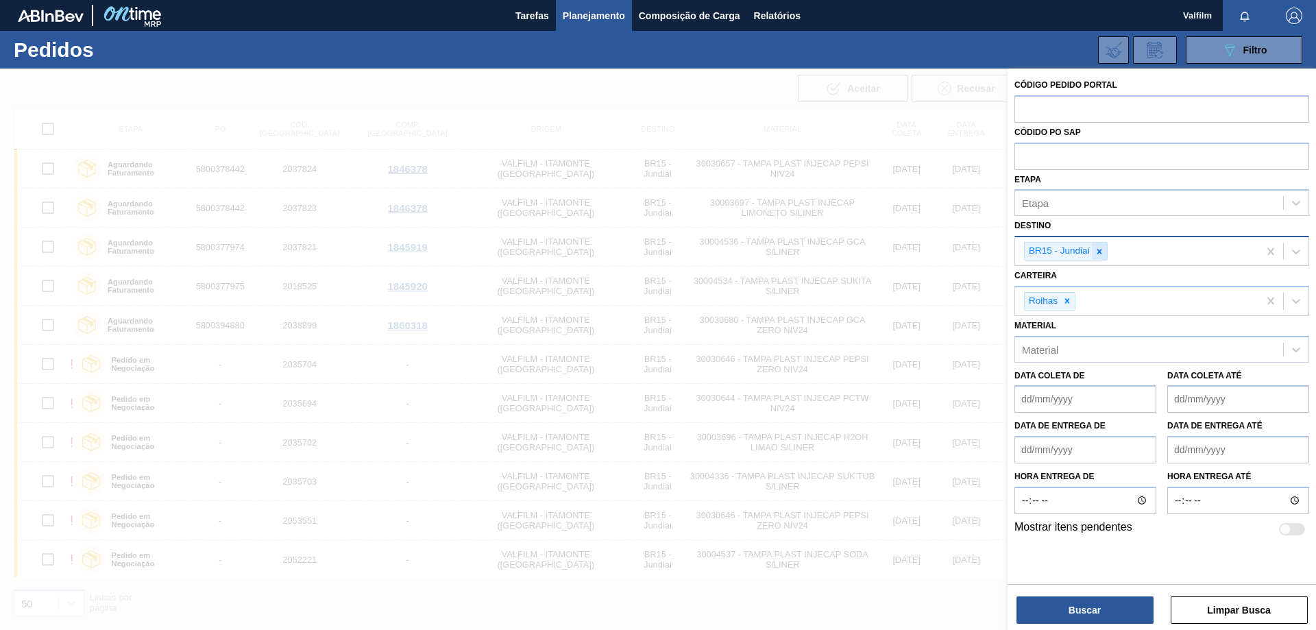
click at [1100, 251] on icon at bounding box center [1100, 251] width 5 height 5
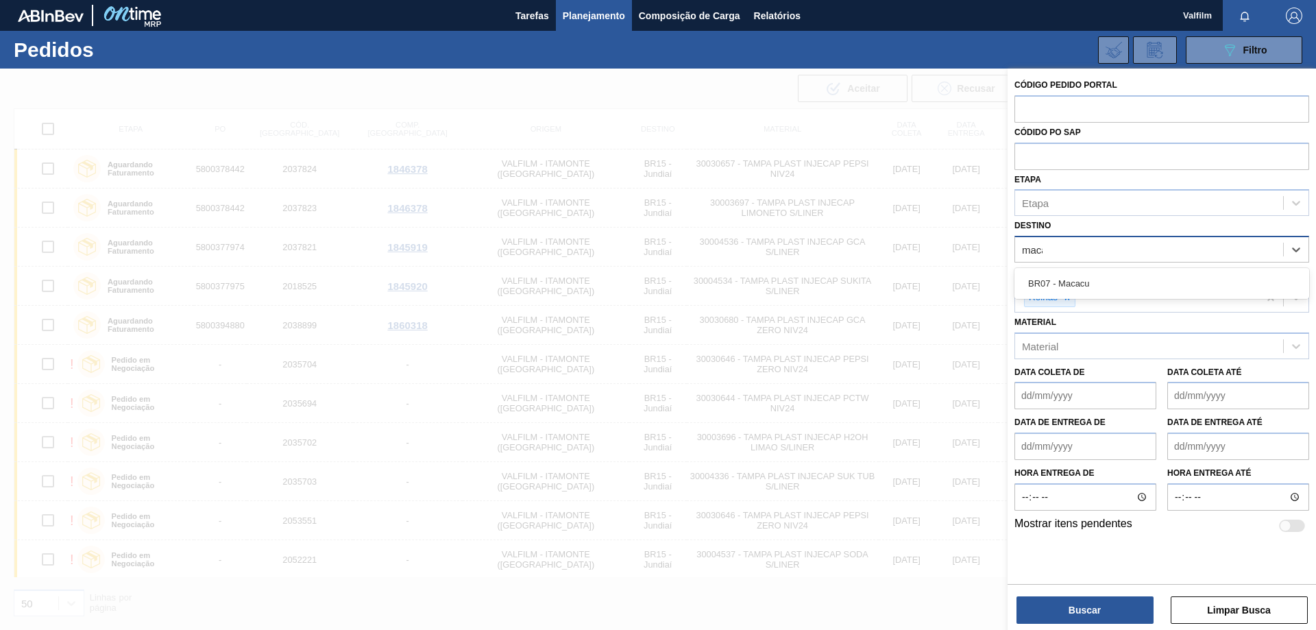
type input "macacu"
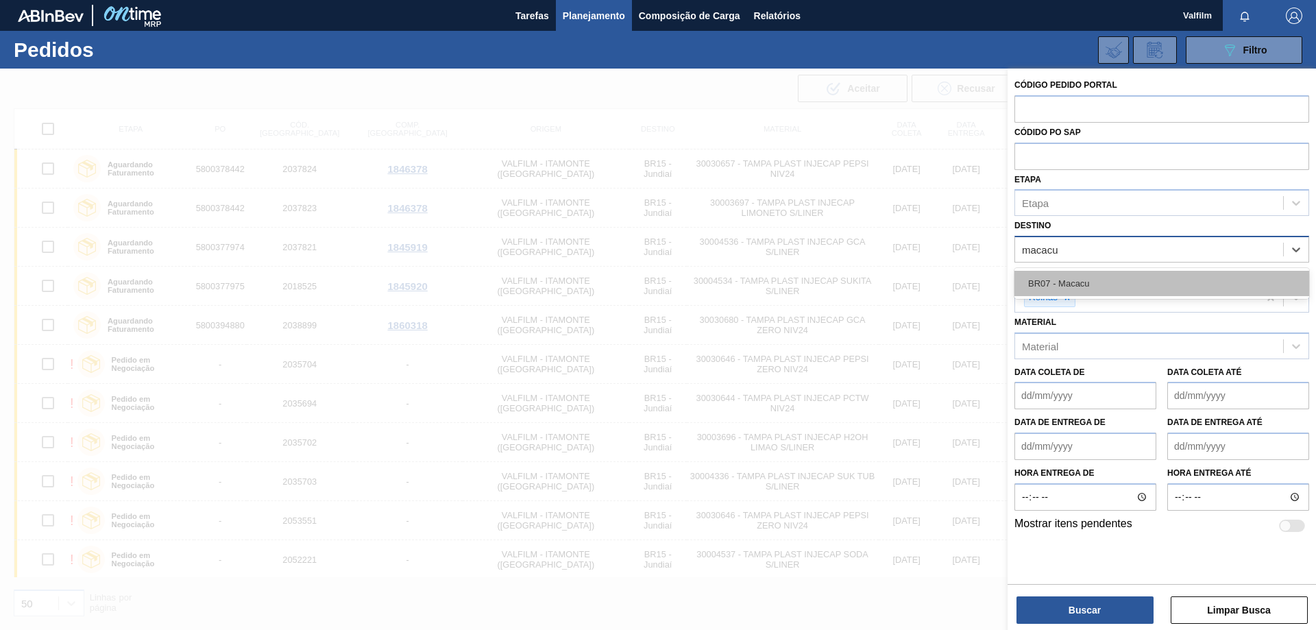
click at [1121, 276] on div "BR07 - Macacu" at bounding box center [1162, 283] width 295 height 25
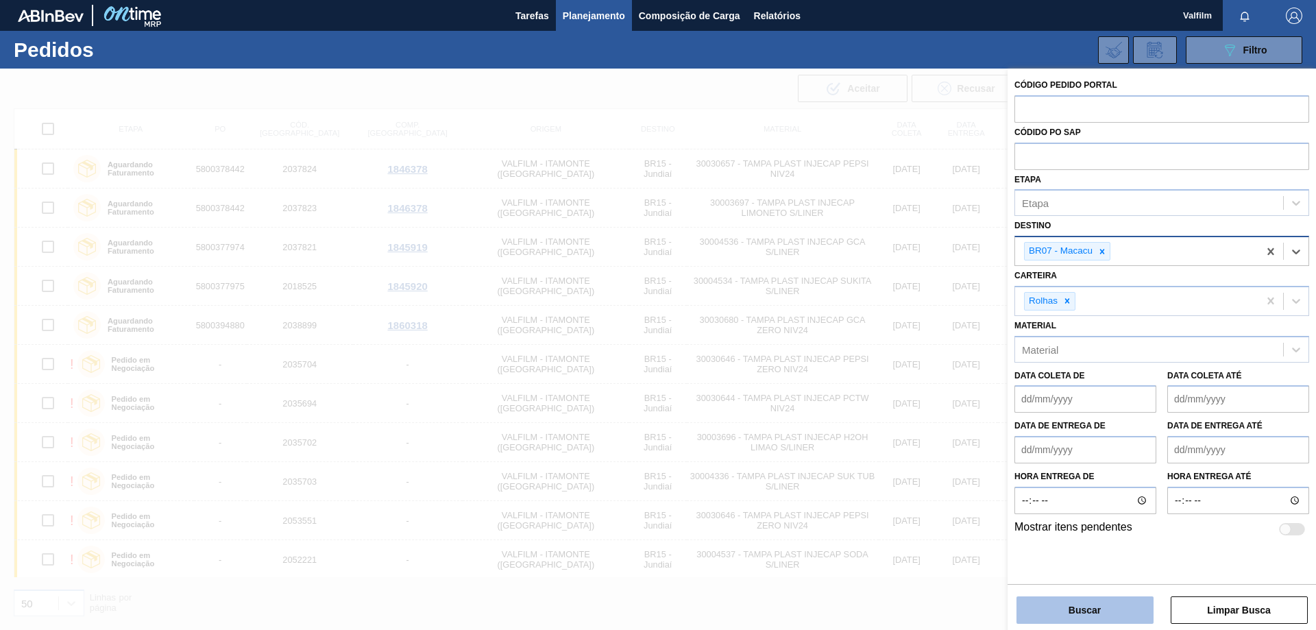
click at [1082, 616] on button "Buscar" at bounding box center [1085, 609] width 137 height 27
